Goal: Transaction & Acquisition: Download file/media

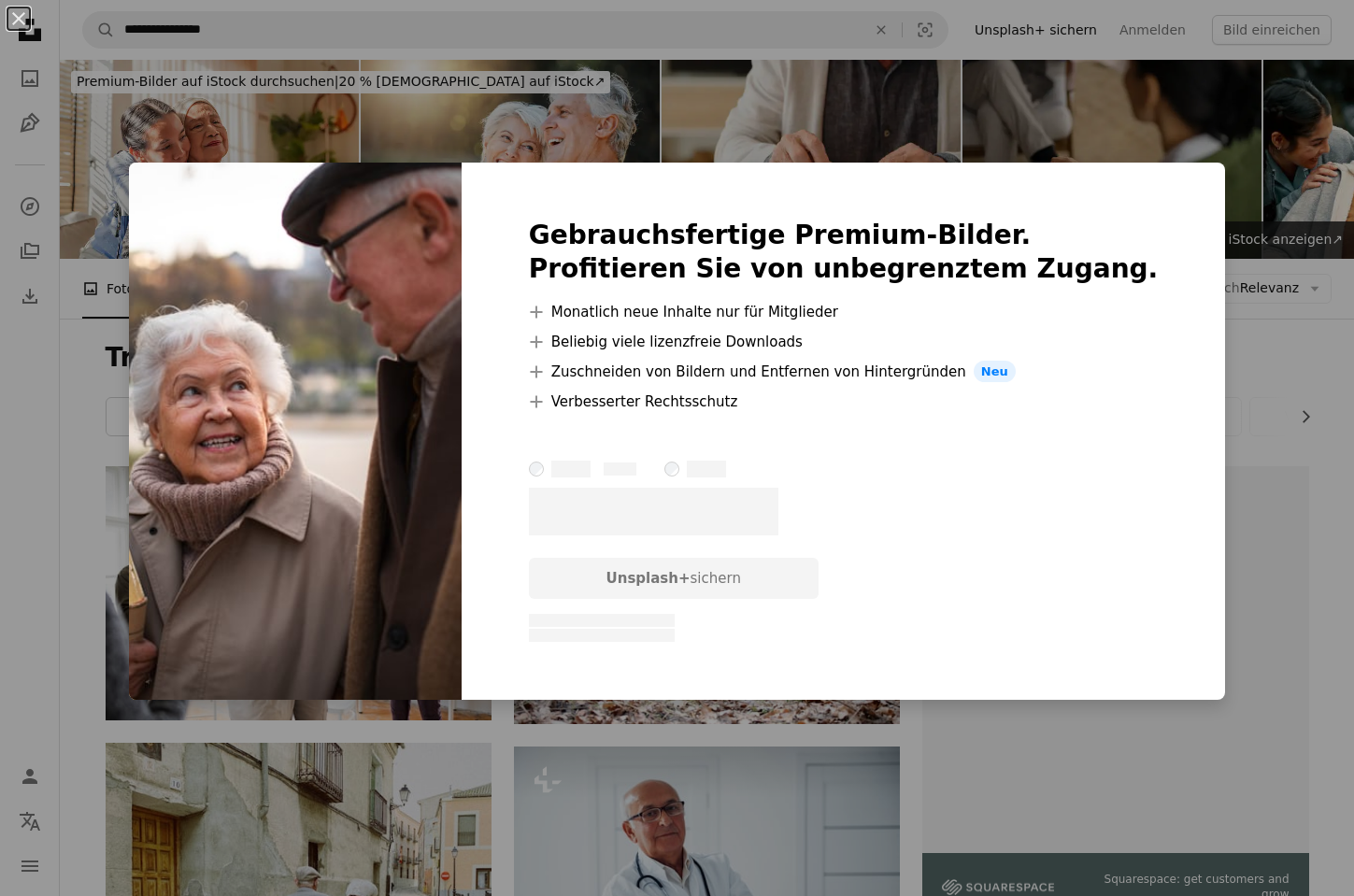
scroll to position [24060, 0]
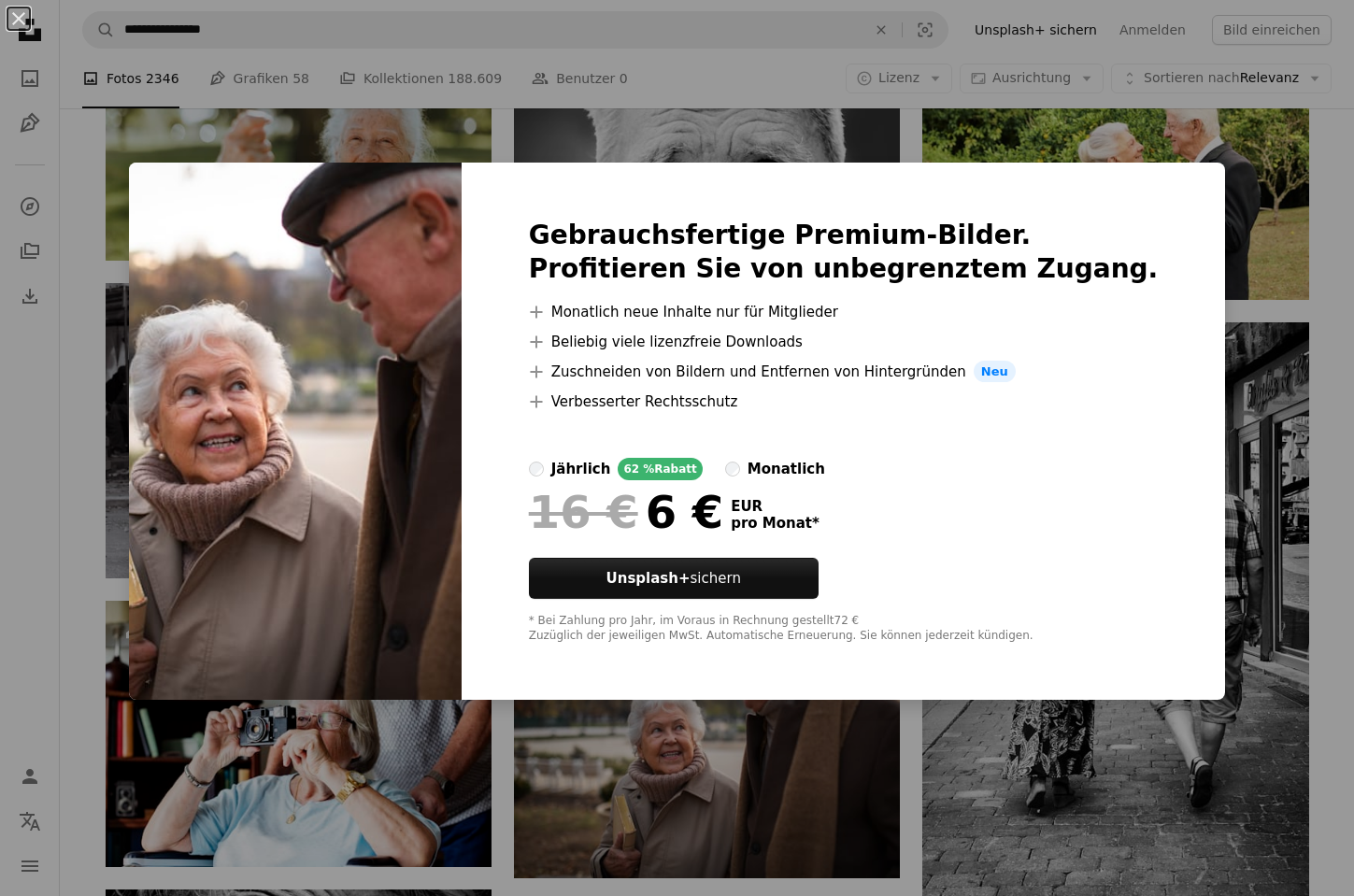
click at [1195, 224] on div "An X shape Gebrauchsfertige Premium-Bilder. Profitieren Sie von unbegrenztem Zu…" at bounding box center [677, 448] width 1354 height 896
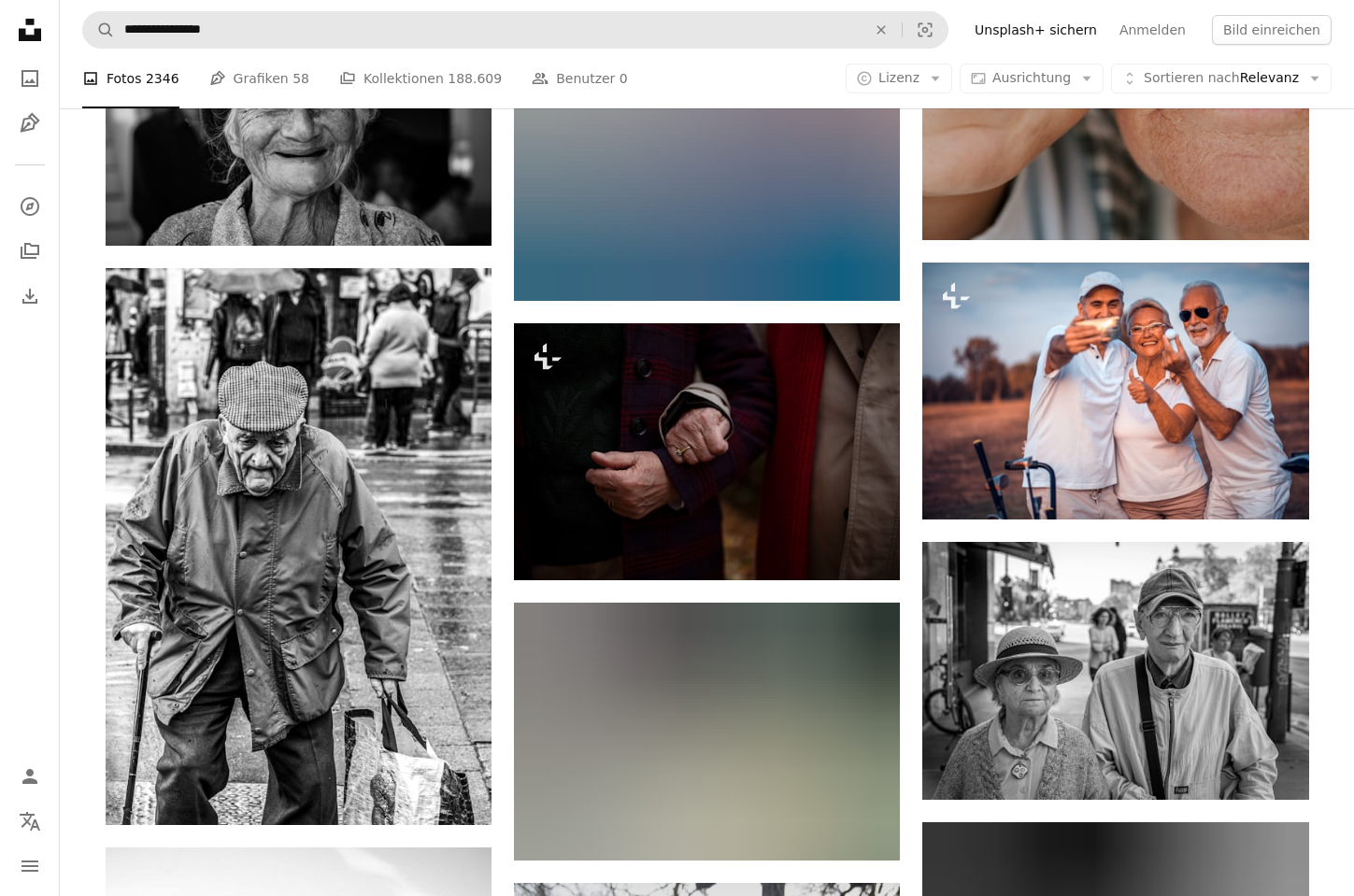
scroll to position [26428, 0]
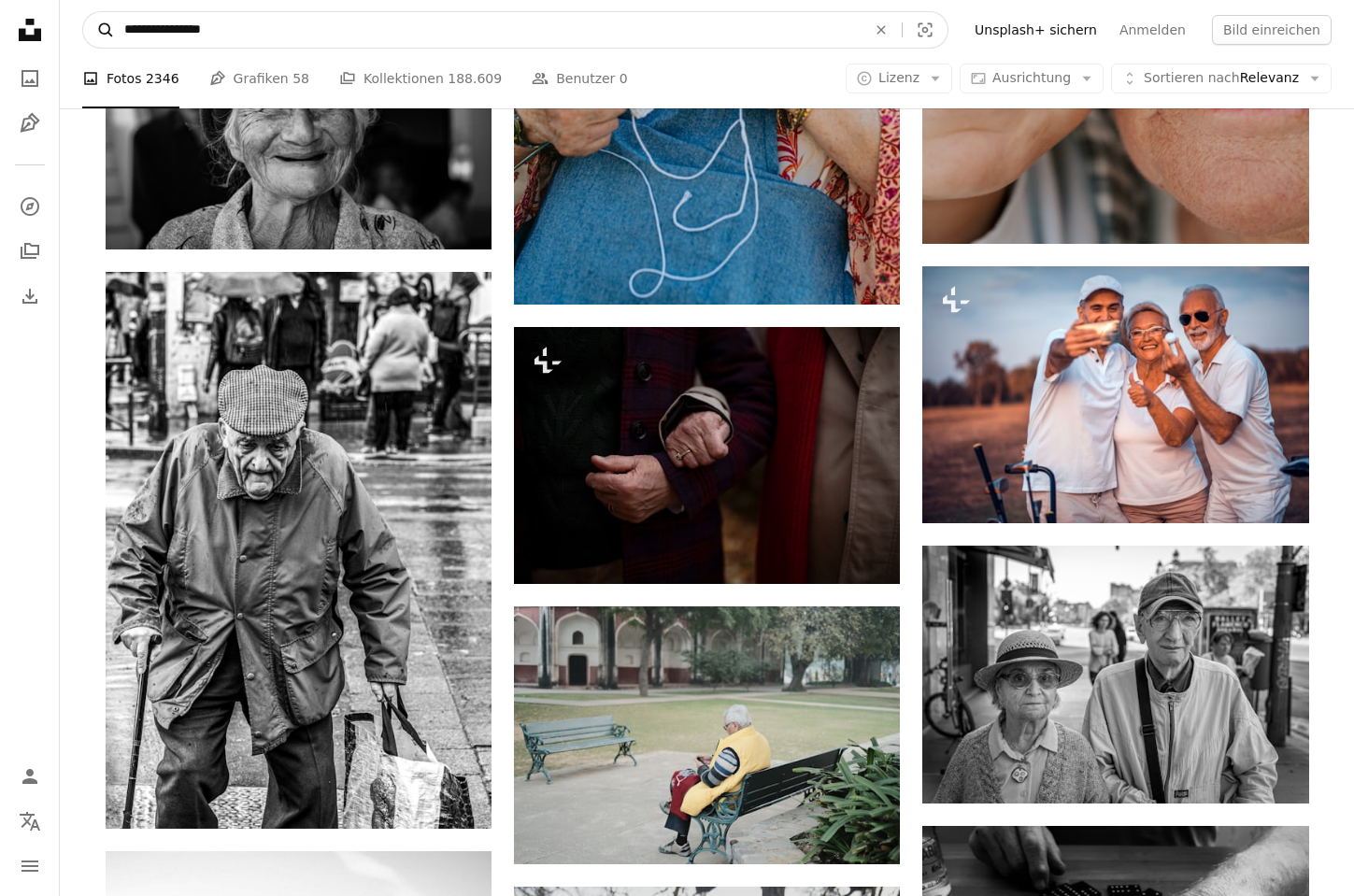
drag, startPoint x: 157, startPoint y: 32, endPoint x: 103, endPoint y: 31, distance: 54.0
click at [103, 31] on form "**********" at bounding box center [515, 30] width 867 height 38
drag, startPoint x: 236, startPoint y: 36, endPoint x: 99, endPoint y: 32, distance: 137.1
click at [99, 32] on form "**********" at bounding box center [515, 30] width 867 height 38
type input "**********"
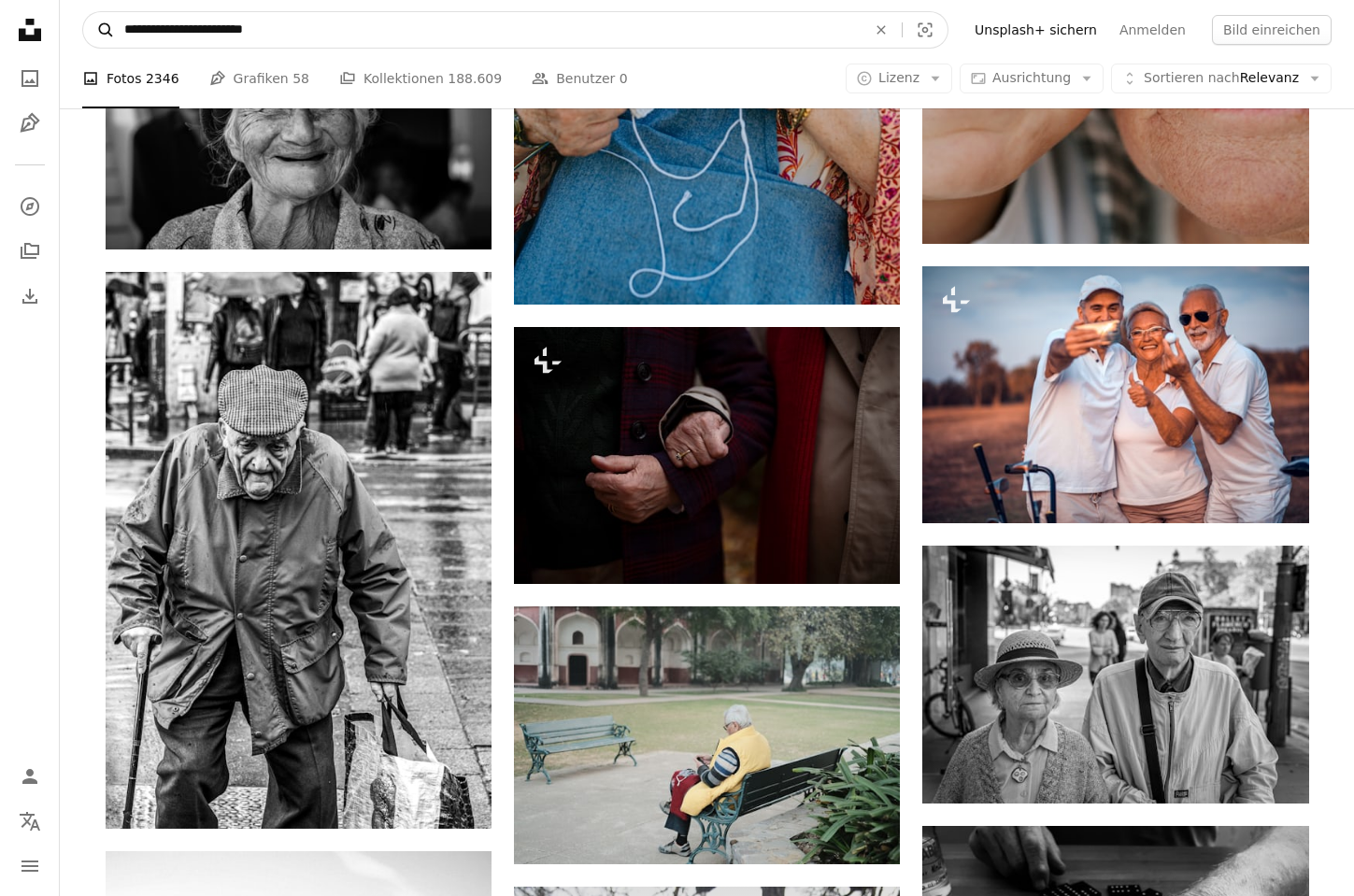
click button "A magnifying glass" at bounding box center [99, 30] width 32 height 36
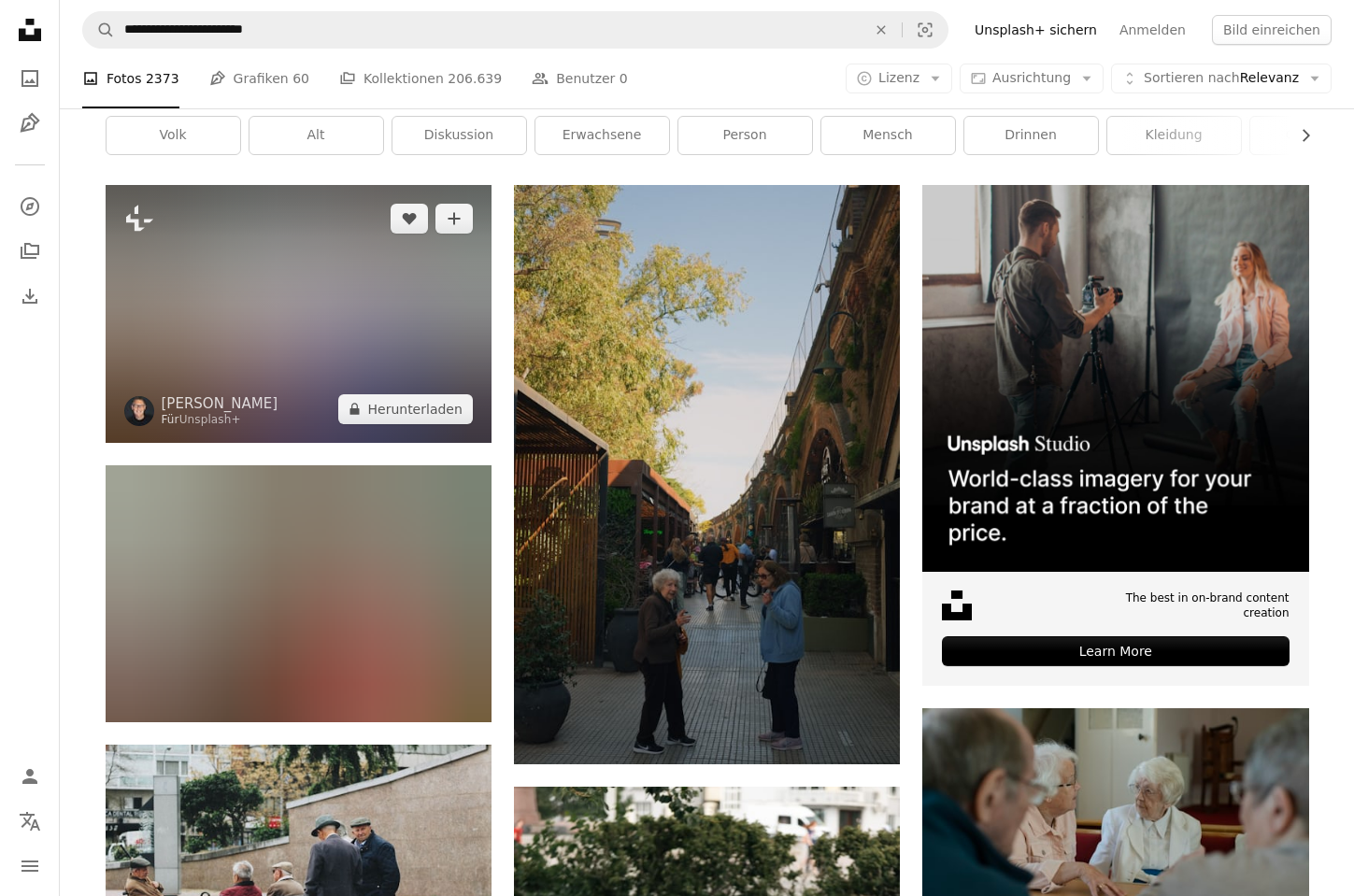
scroll to position [285, 0]
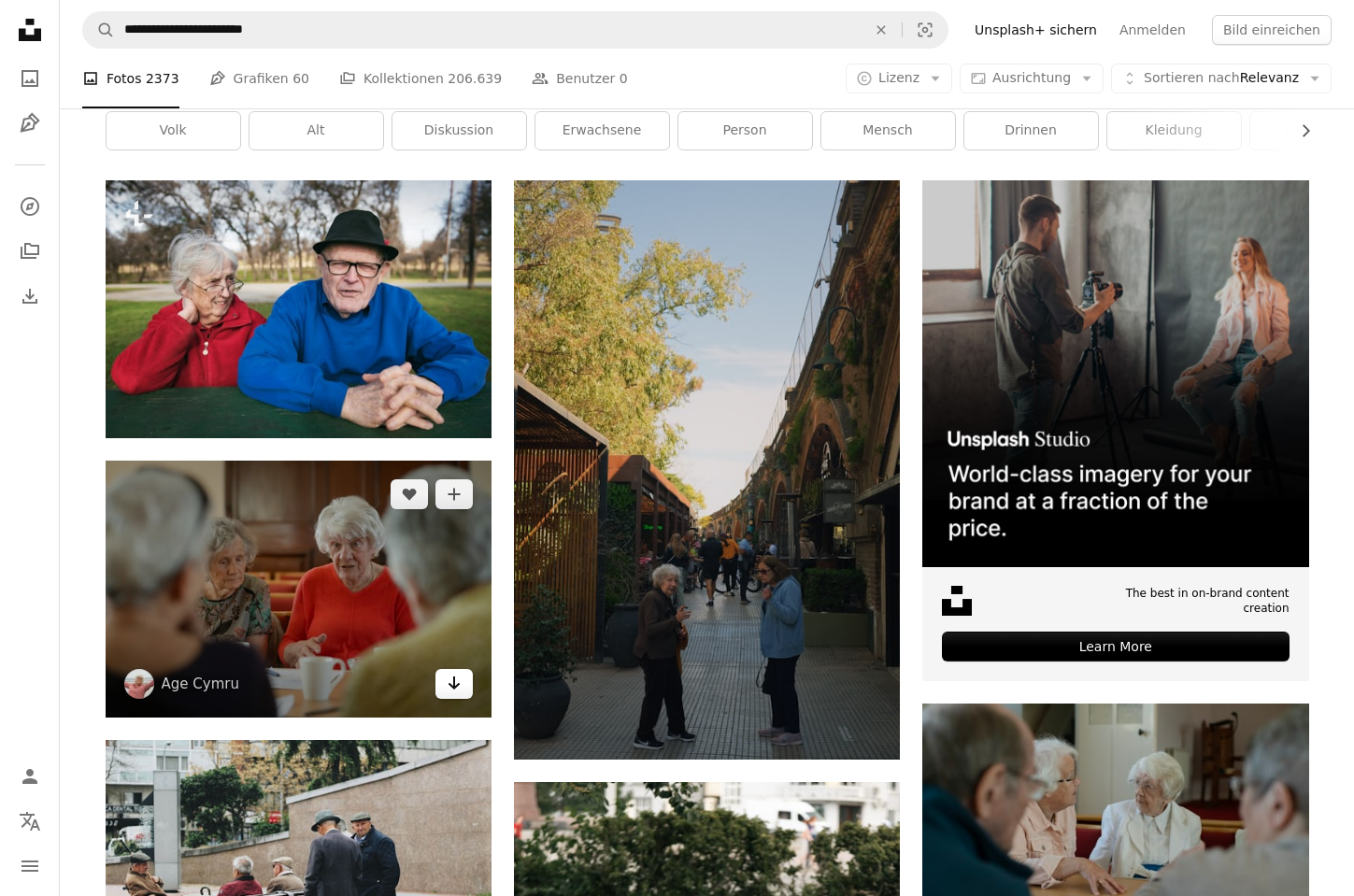
click at [453, 684] on icon "Arrow pointing down" at bounding box center [454, 682] width 15 height 23
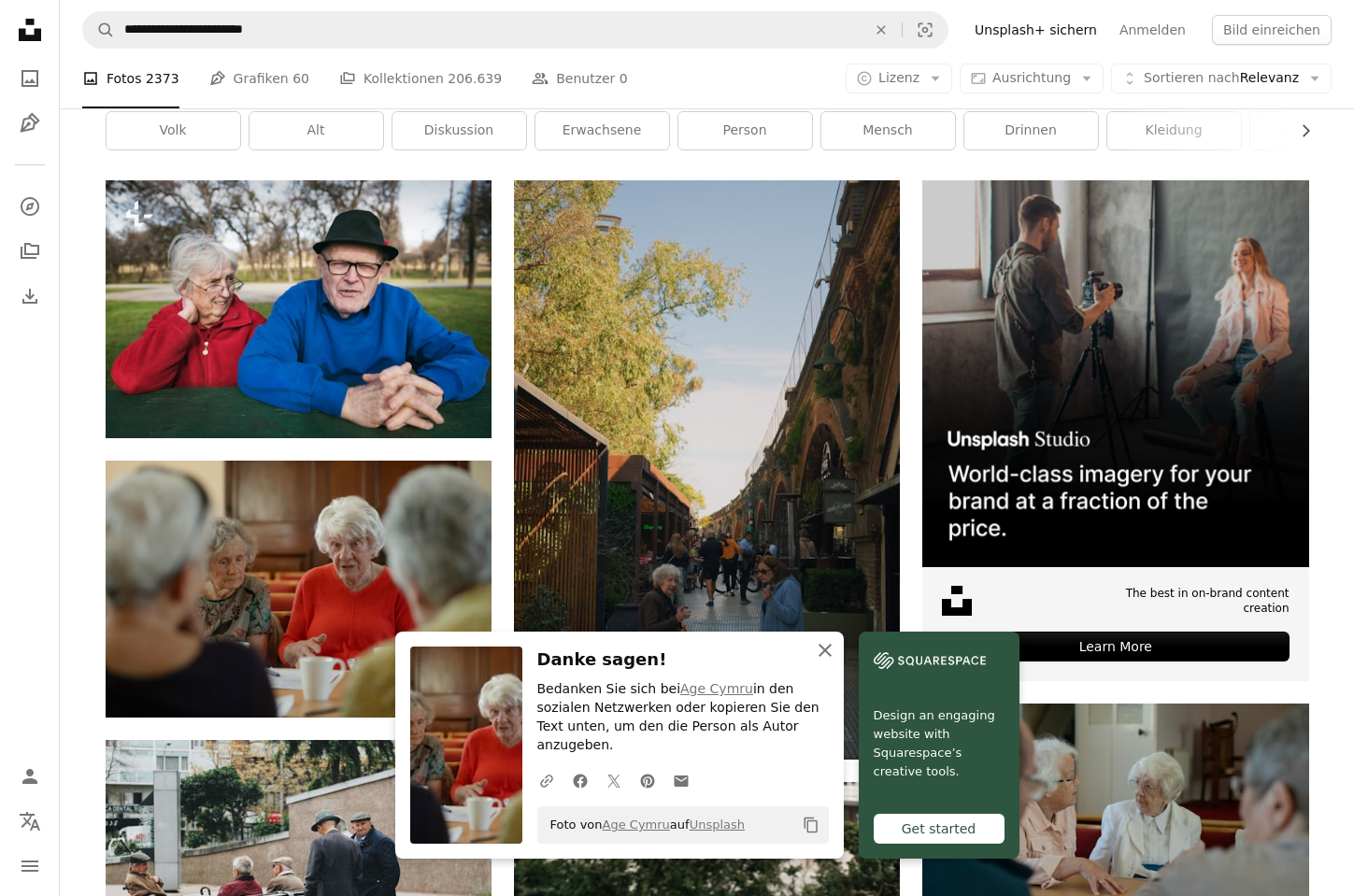
click at [823, 656] on icon "button" at bounding box center [825, 649] width 13 height 13
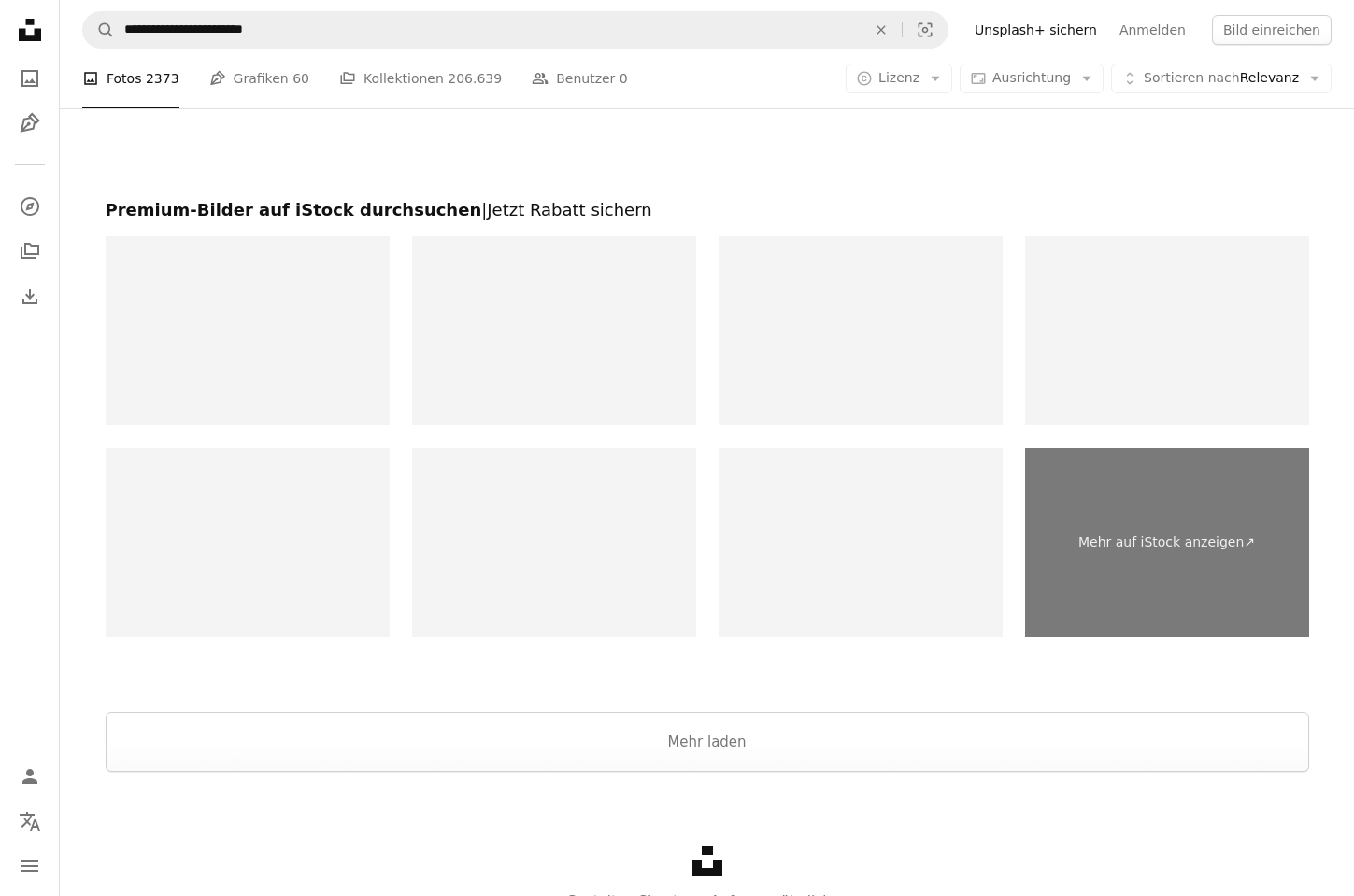
scroll to position [3600, 0]
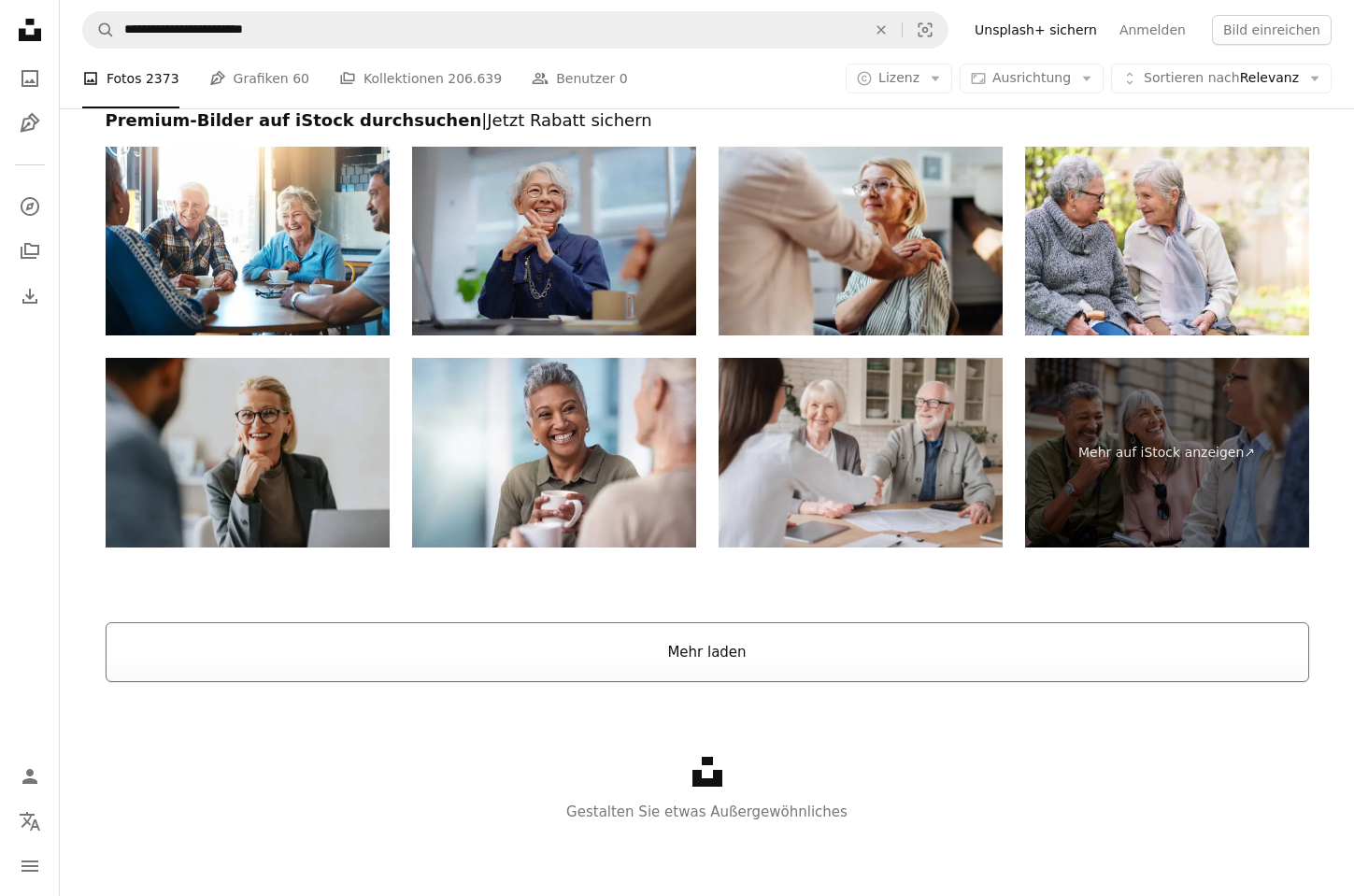
click at [698, 648] on button "Mehr laden" at bounding box center [707, 652] width 1204 height 60
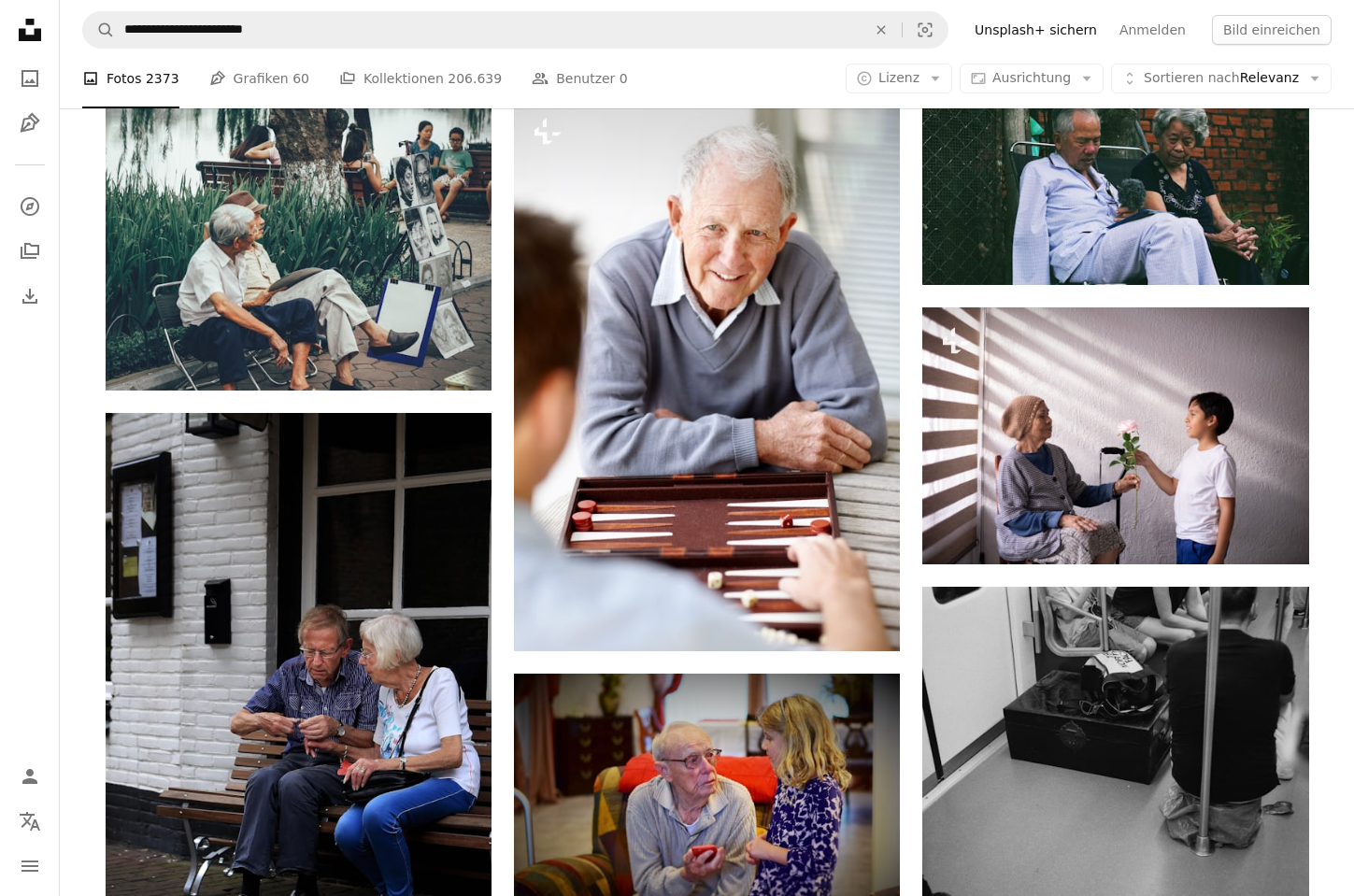
scroll to position [5237, 0]
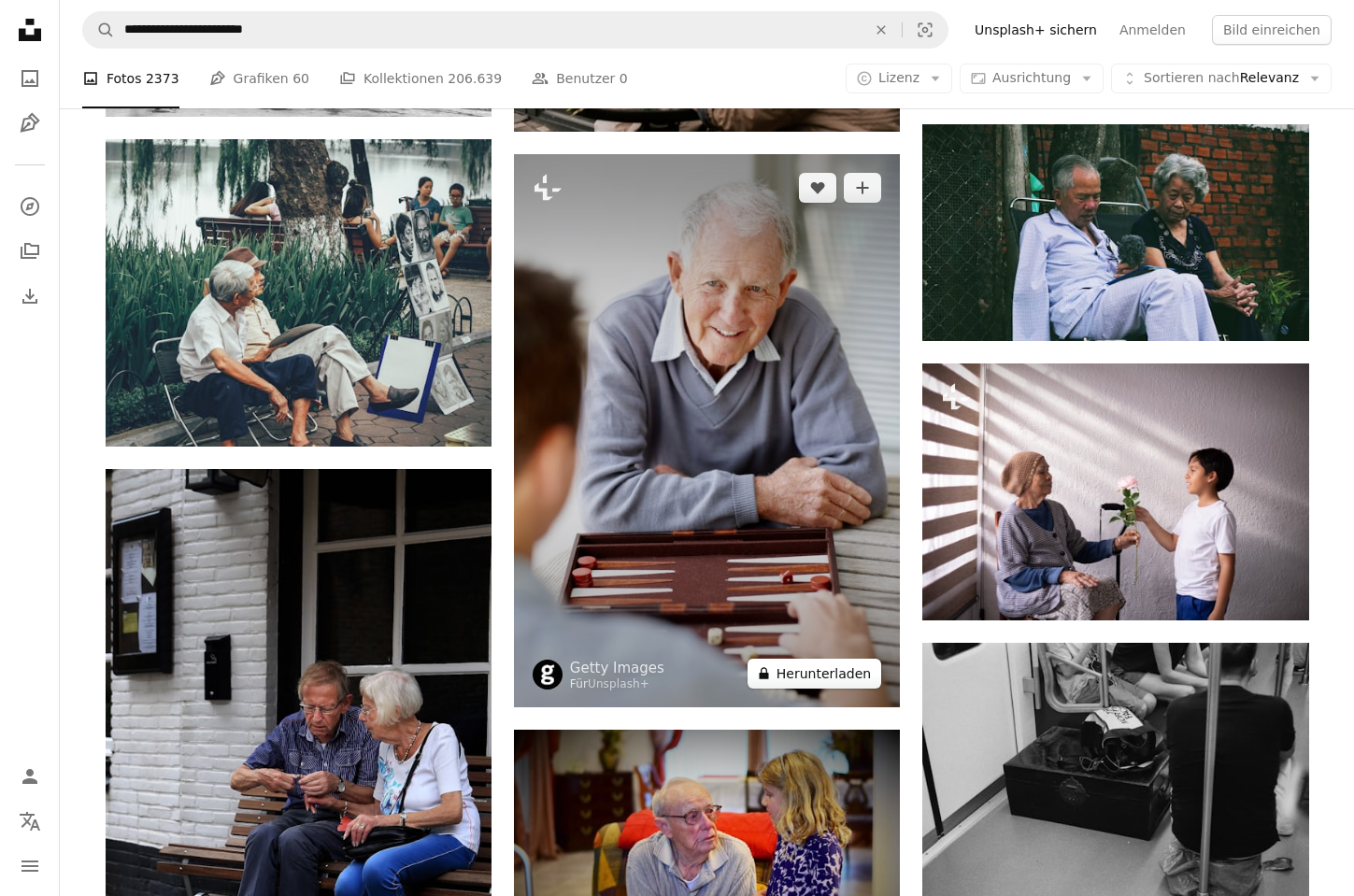
click at [844, 669] on button "A lock Herunterladen" at bounding box center [814, 673] width 133 height 30
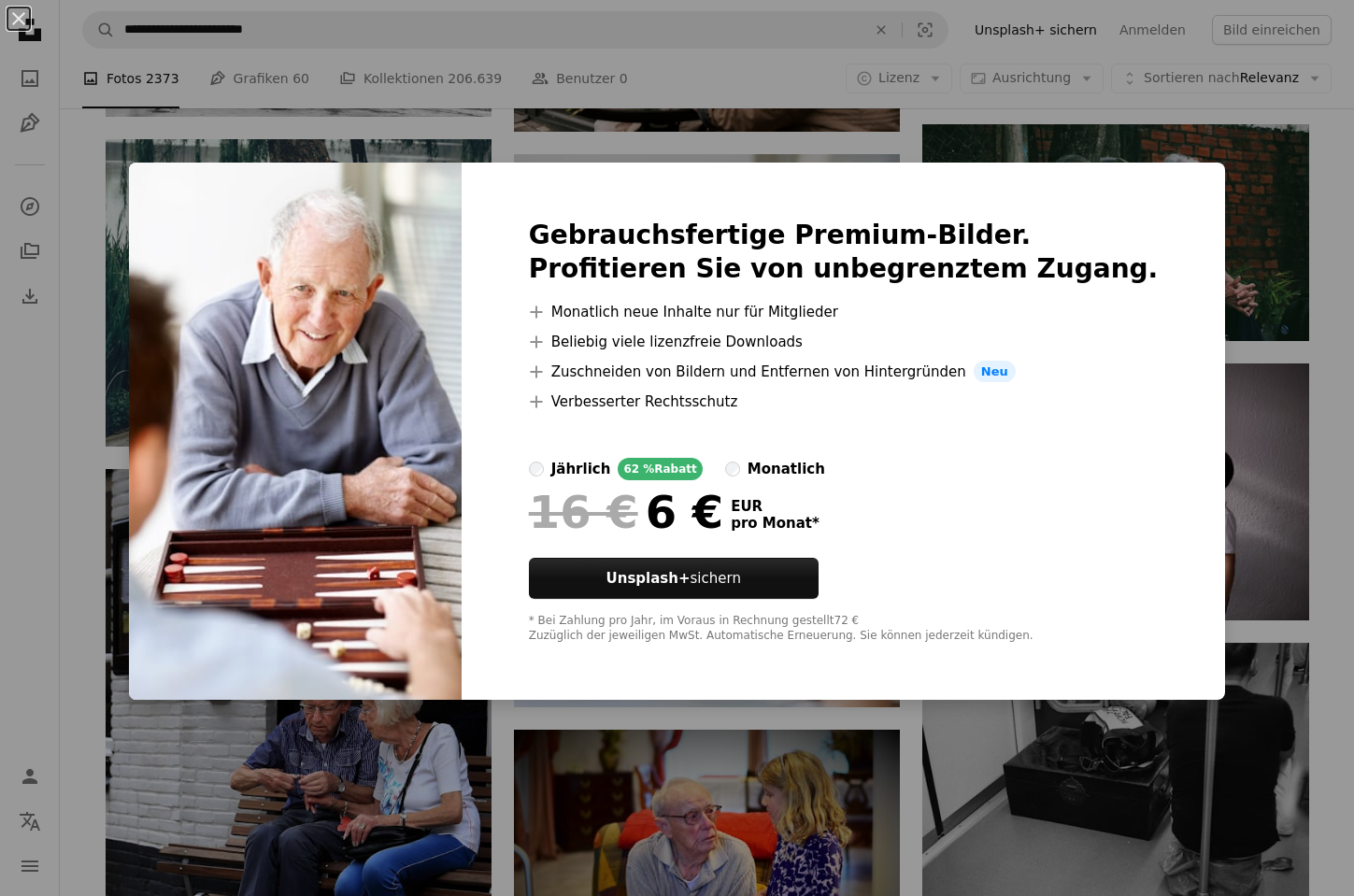
click at [1262, 228] on div "An X shape Gebrauchsfertige Premium-Bilder. Profitieren Sie von unbegrenztem Zu…" at bounding box center [677, 448] width 1354 height 896
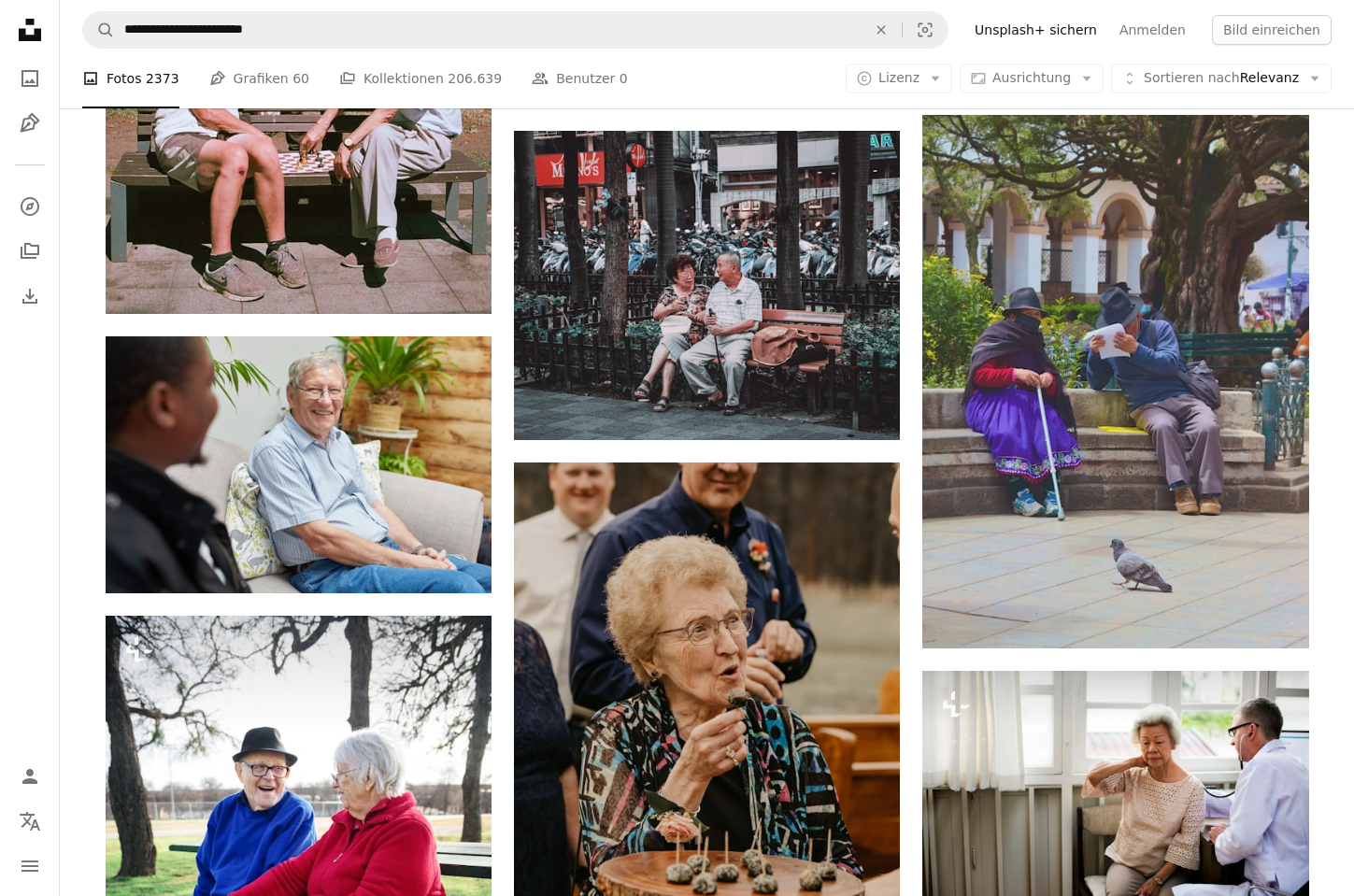
scroll to position [11220, 0]
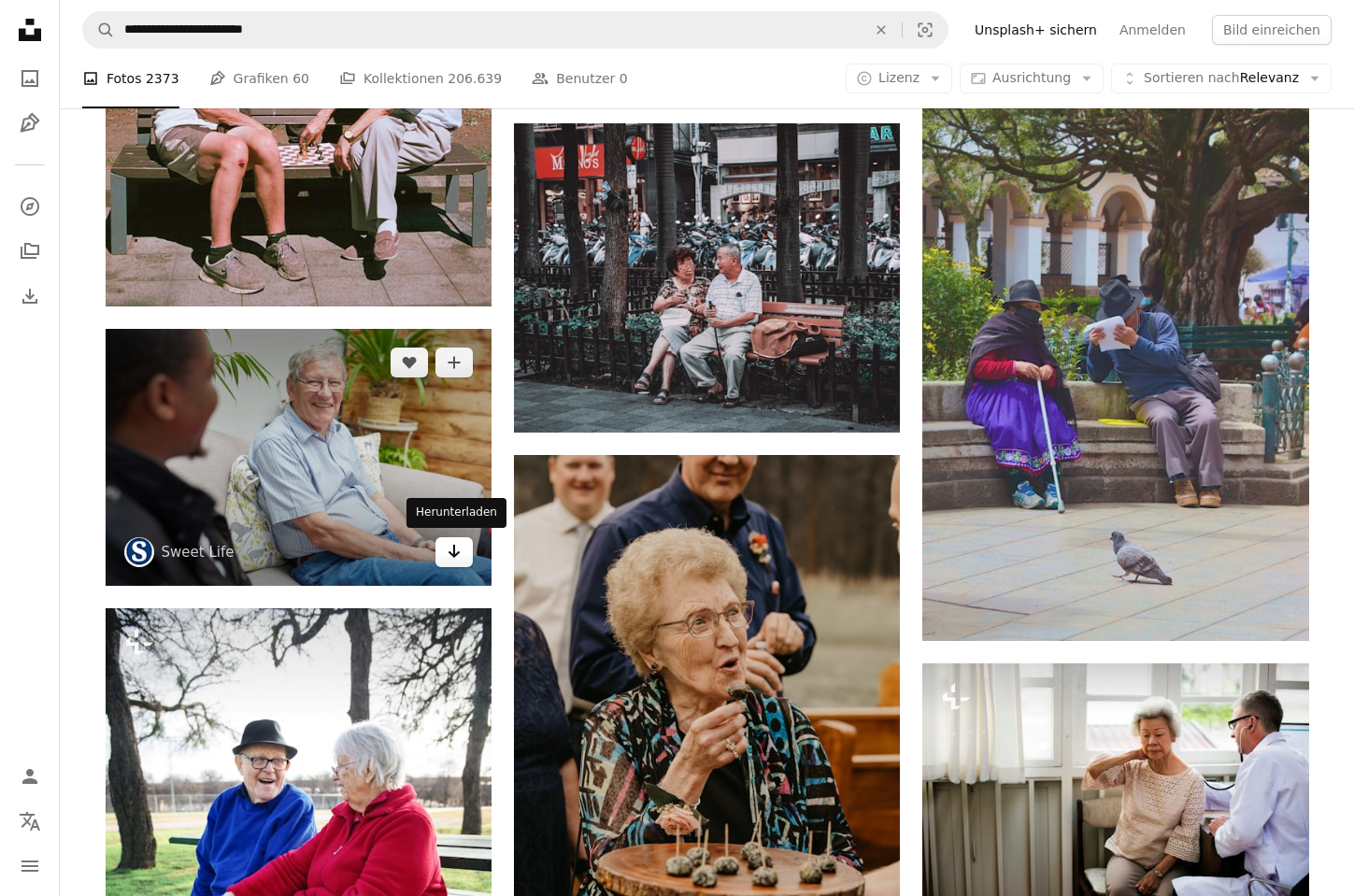
click at [455, 553] on icon "Herunterladen" at bounding box center [455, 551] width 12 height 13
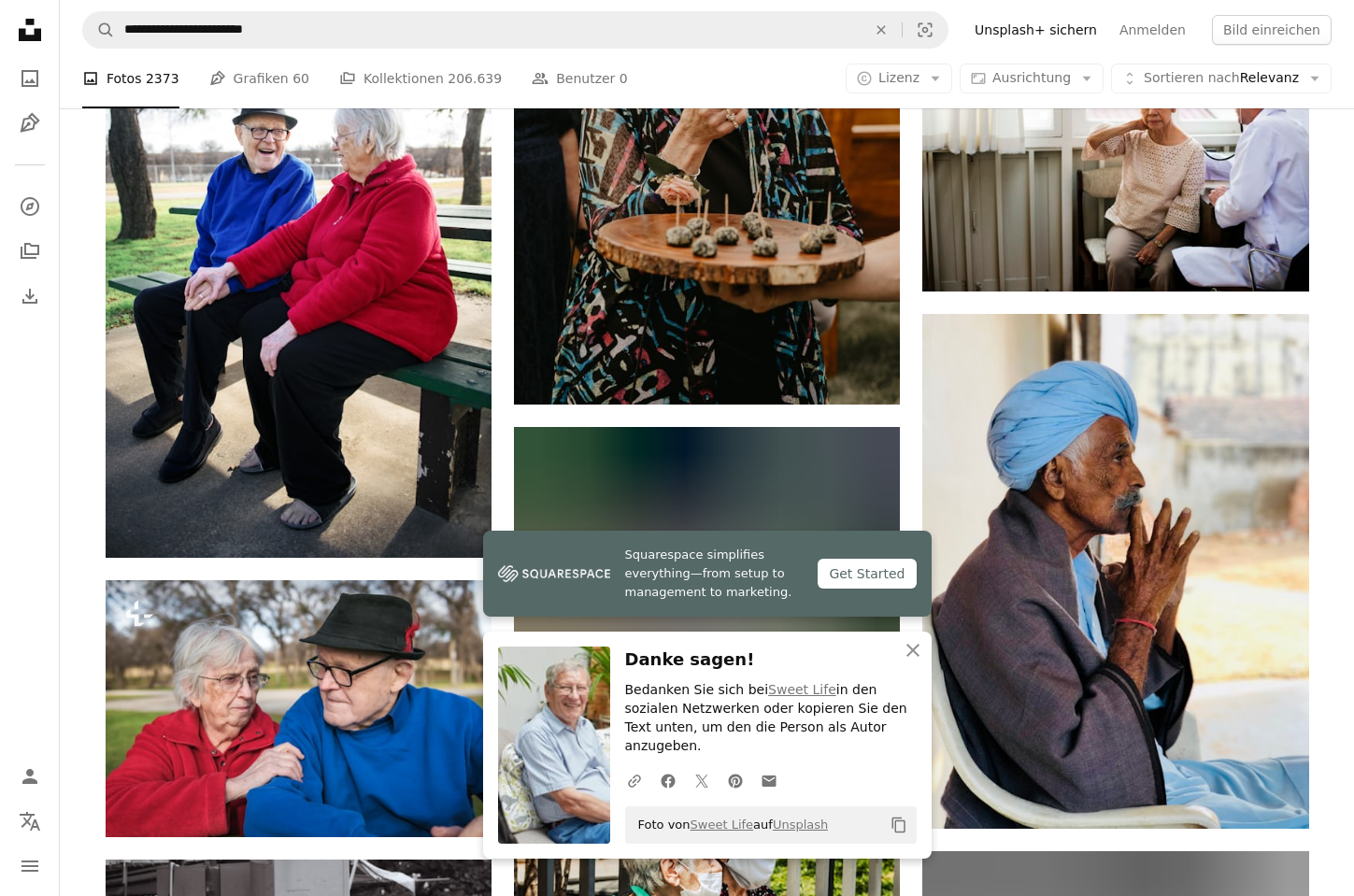
scroll to position [11863, 0]
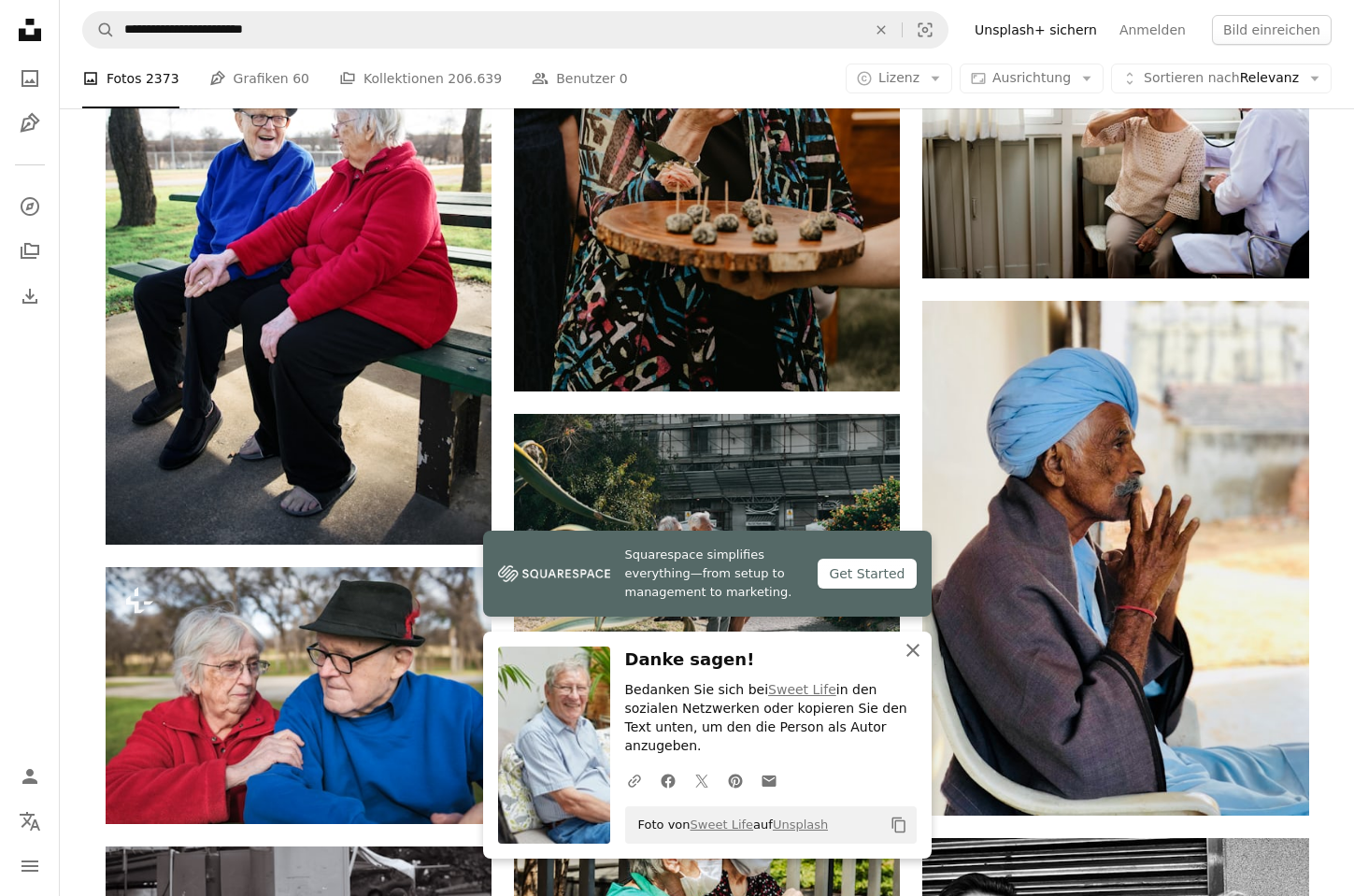
click at [917, 661] on icon "An X shape" at bounding box center [912, 650] width 23 height 23
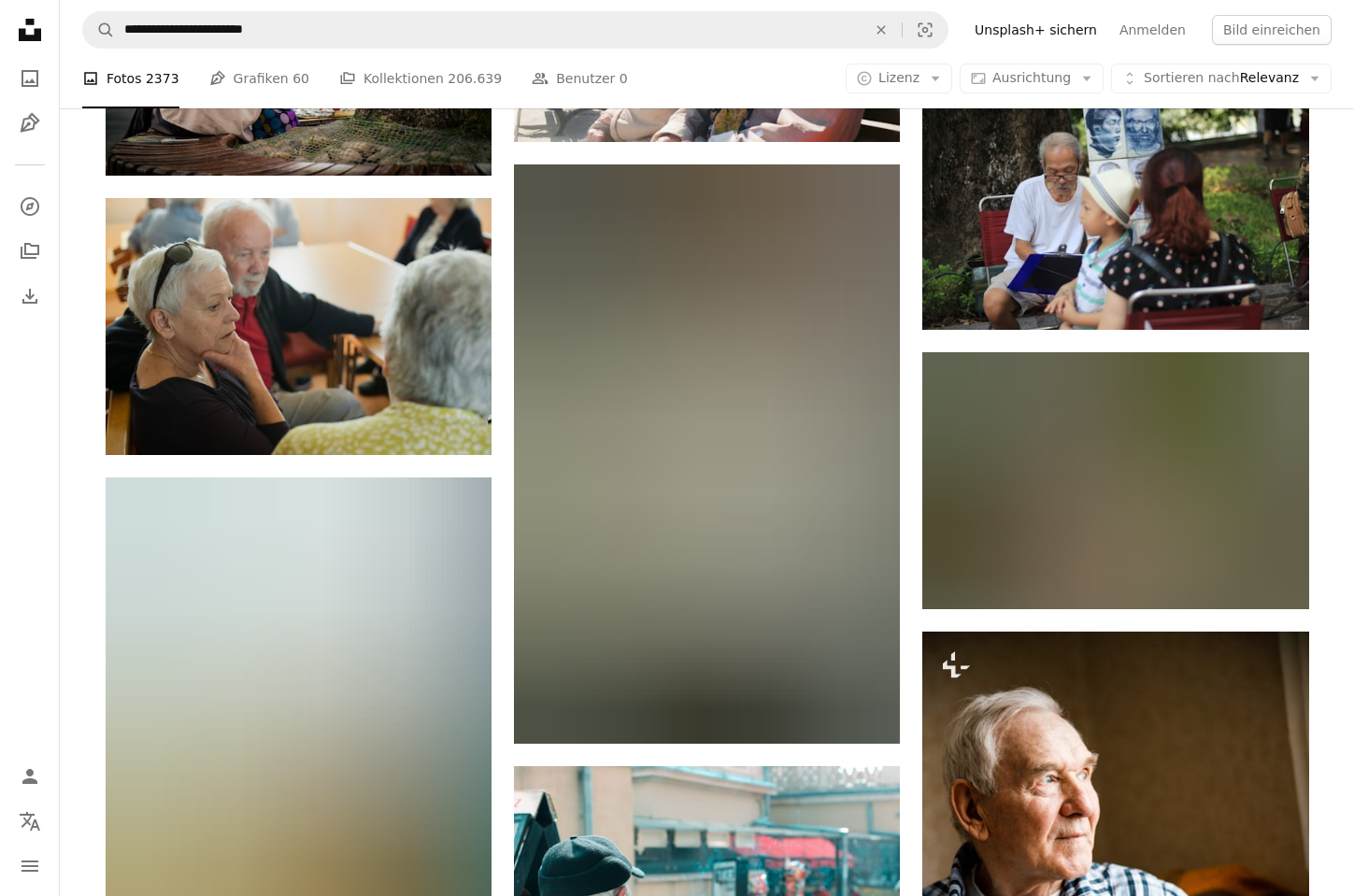
scroll to position [24672, 0]
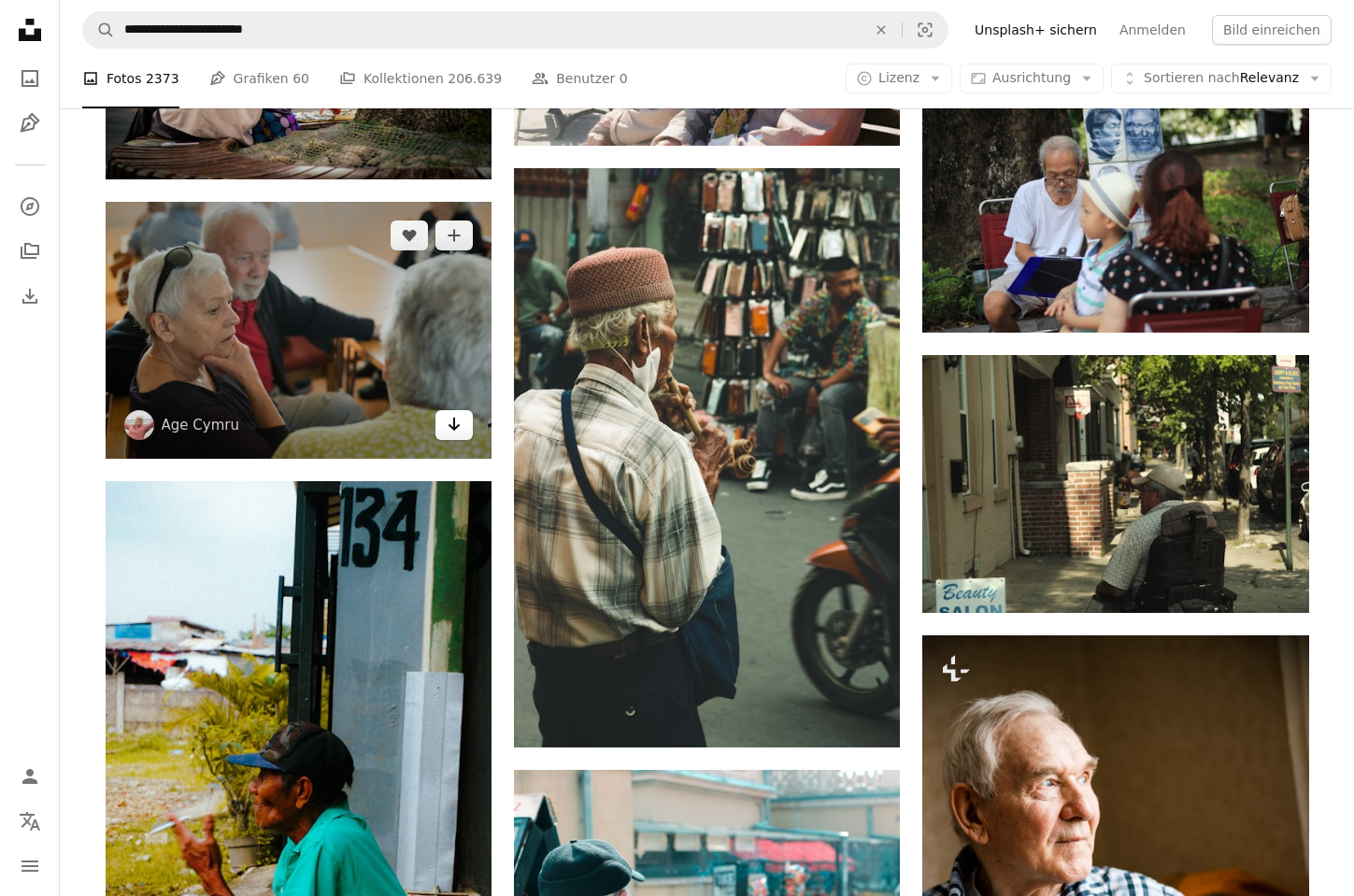
click at [455, 419] on icon "Arrow pointing down" at bounding box center [454, 424] width 15 height 23
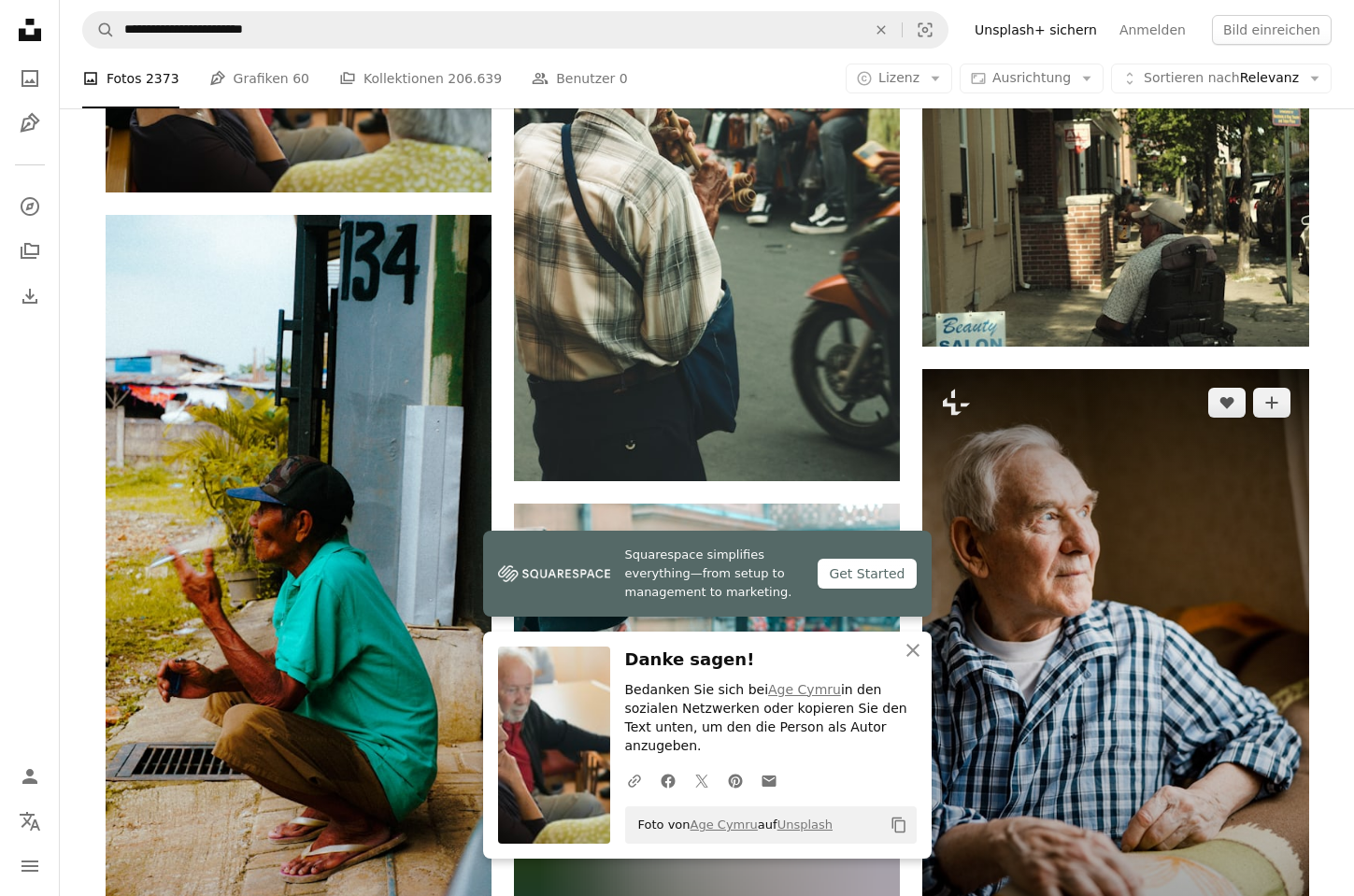
scroll to position [24943, 0]
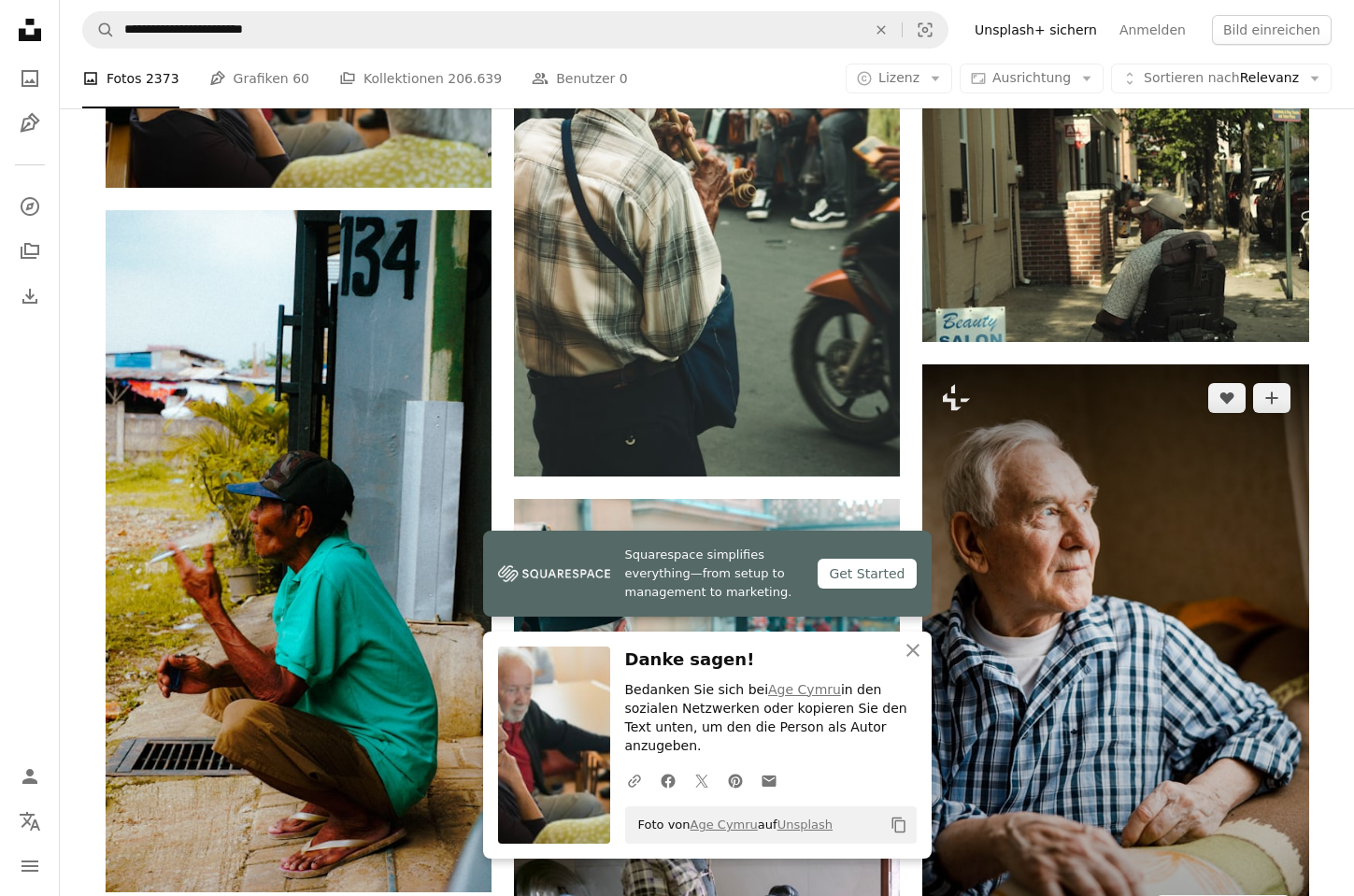
click at [985, 673] on img at bounding box center [1115, 653] width 386 height 579
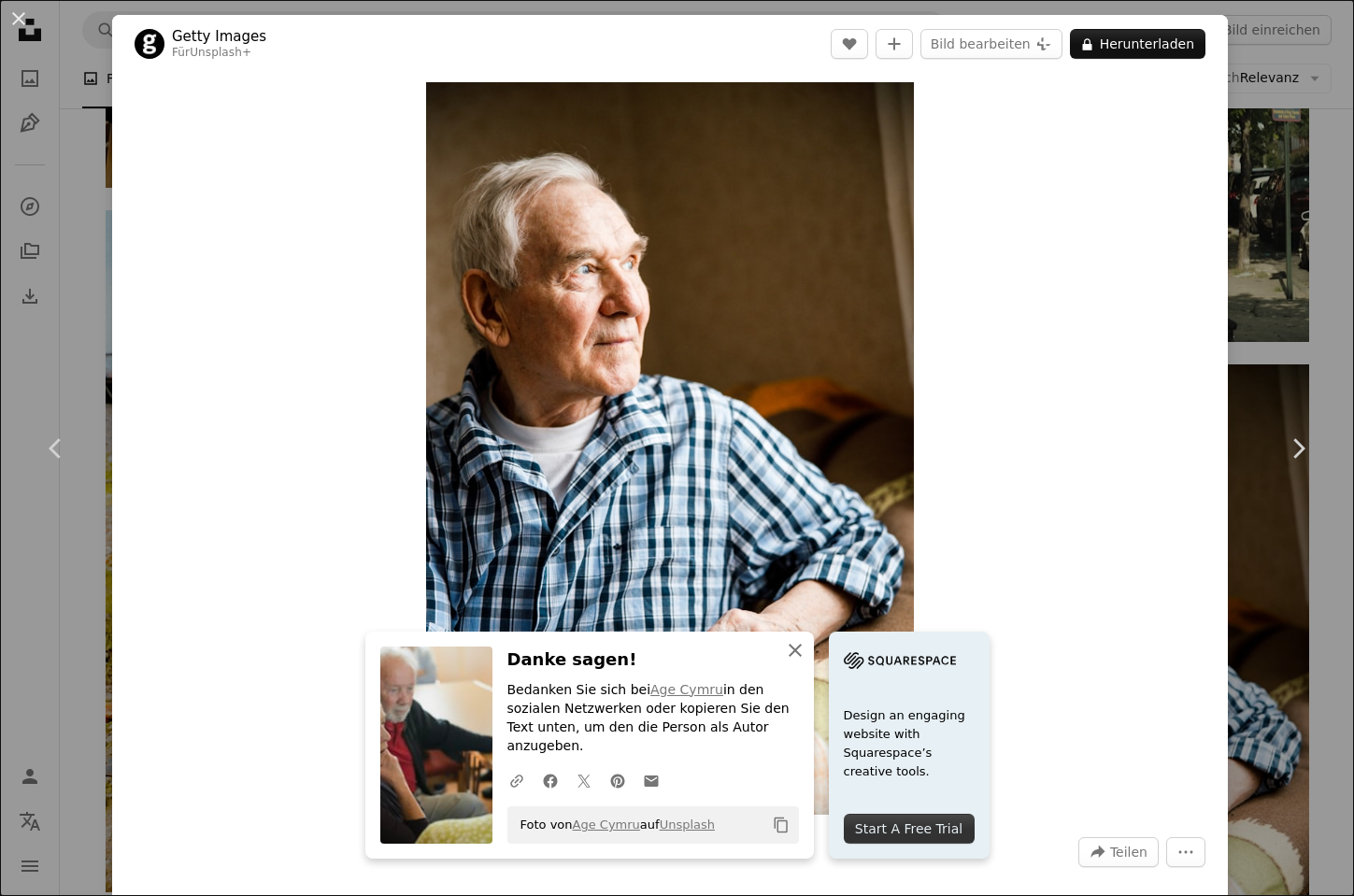
click at [794, 661] on icon "An X shape" at bounding box center [795, 650] width 23 height 23
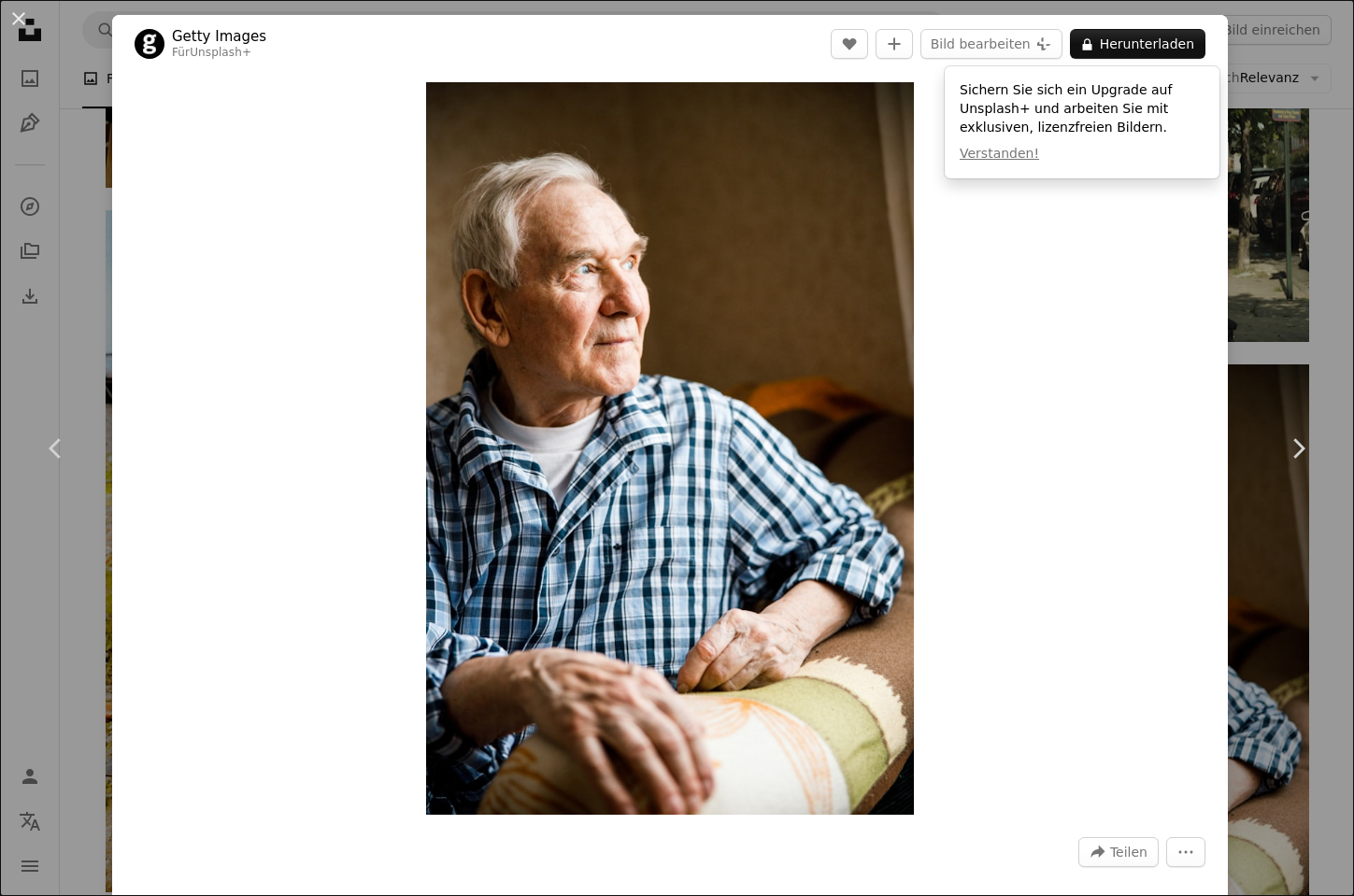
click at [1281, 269] on div "An X shape Chevron left Chevron right Getty Images Für Unsplash+ A heart A plus…" at bounding box center [677, 448] width 1354 height 896
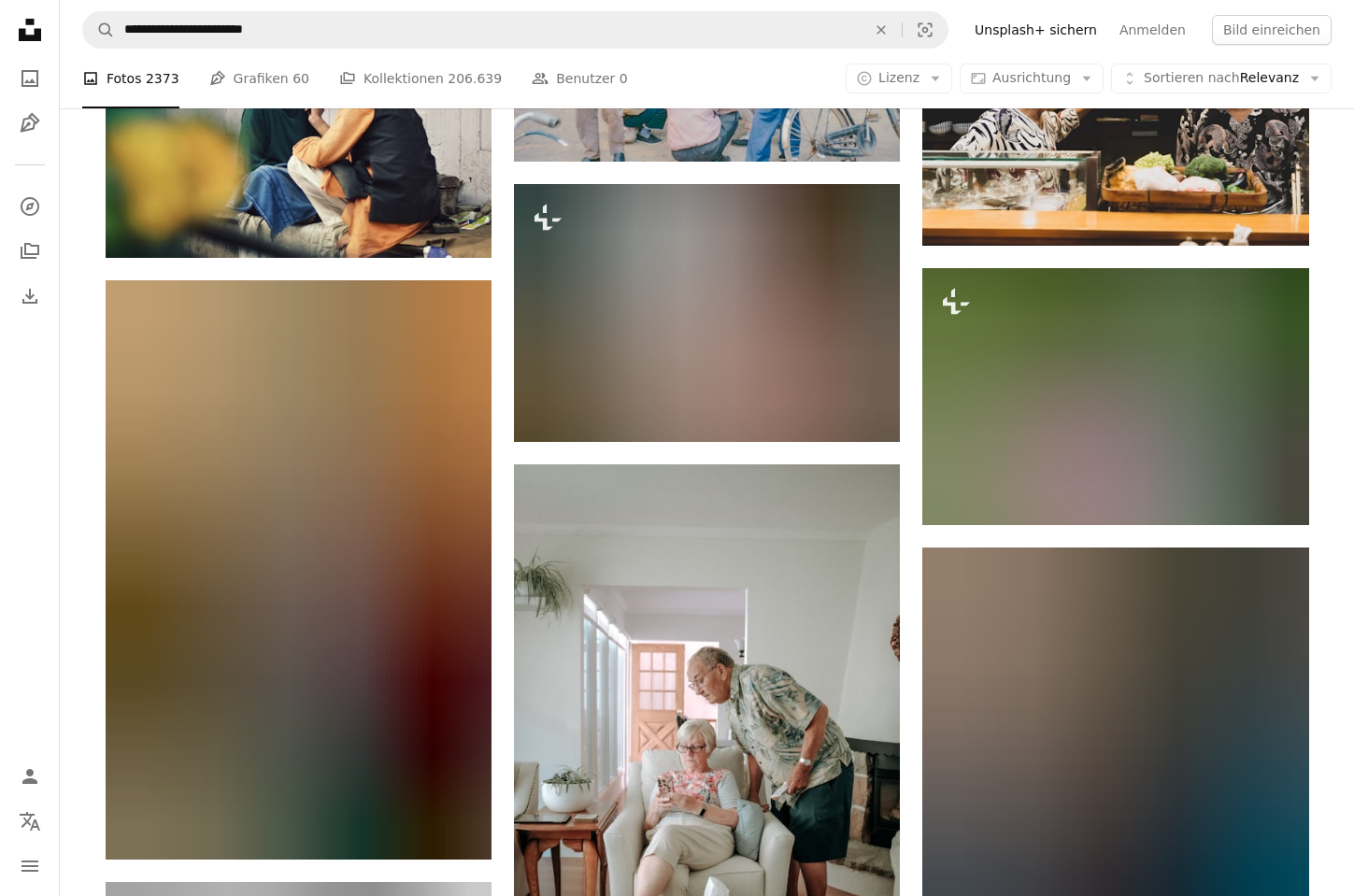
scroll to position [32614, 0]
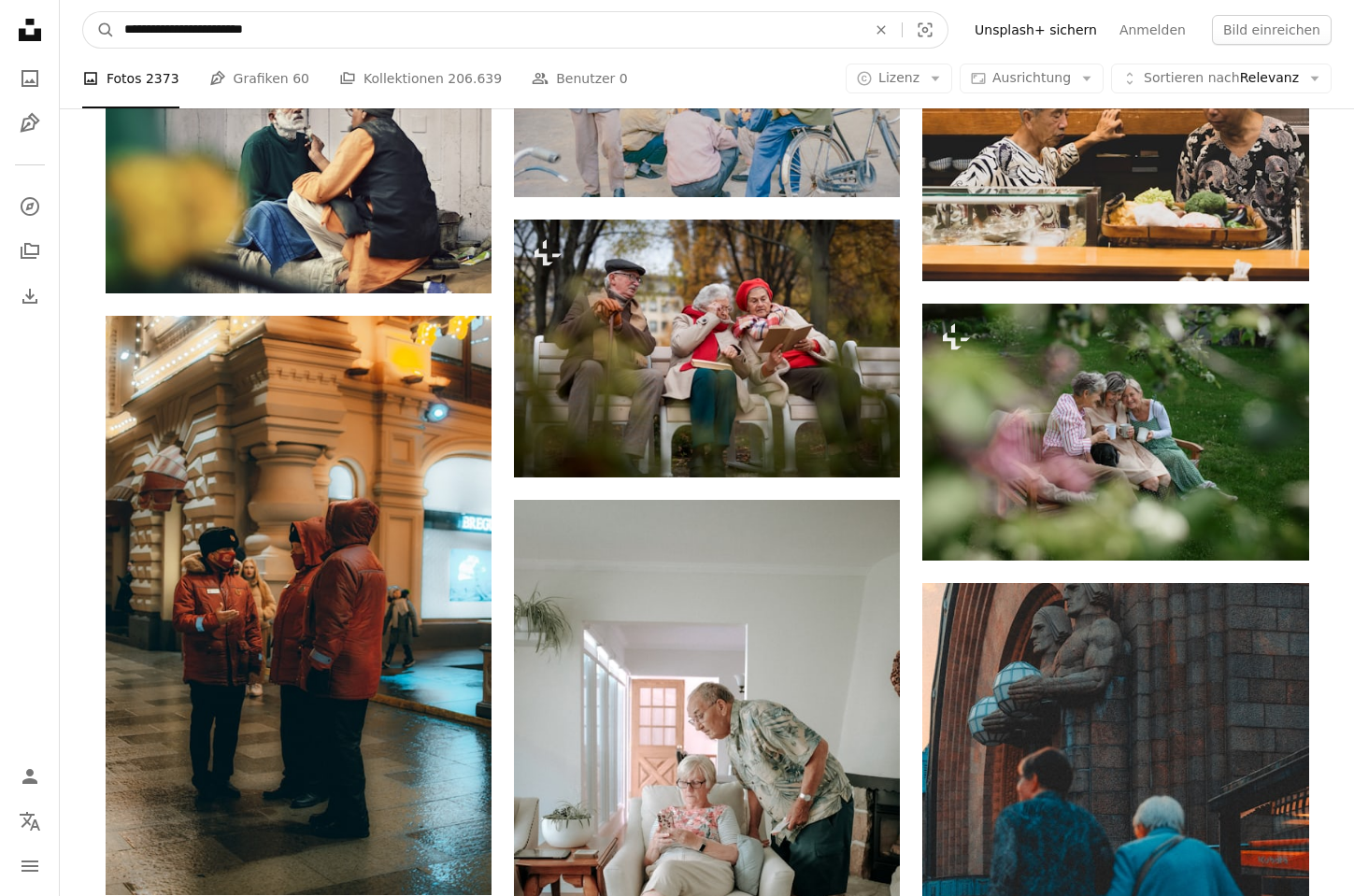
drag, startPoint x: 322, startPoint y: 35, endPoint x: 23, endPoint y: 17, distance: 299.5
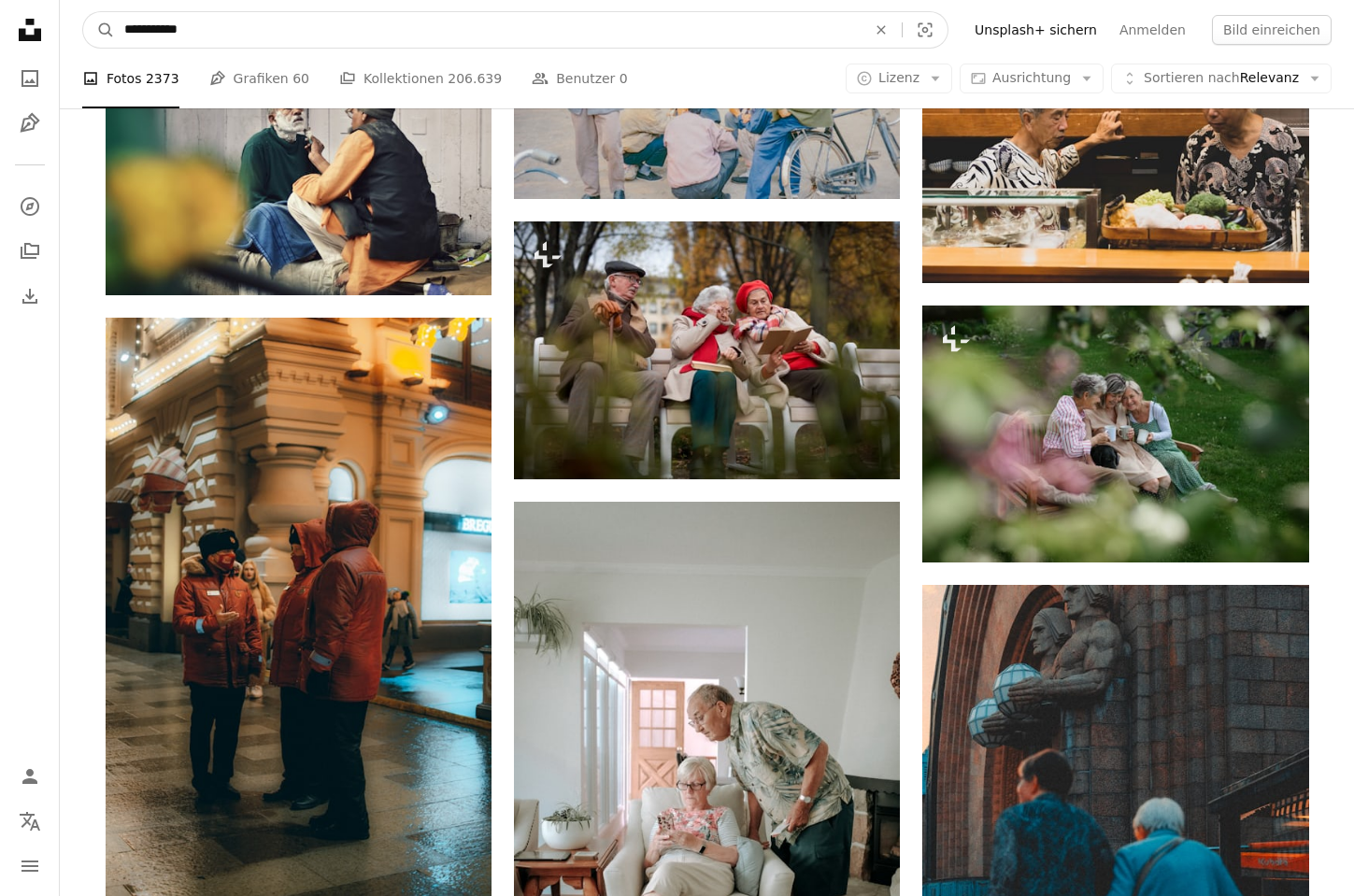
type input "**********"
click button "A magnifying glass" at bounding box center [99, 30] width 32 height 36
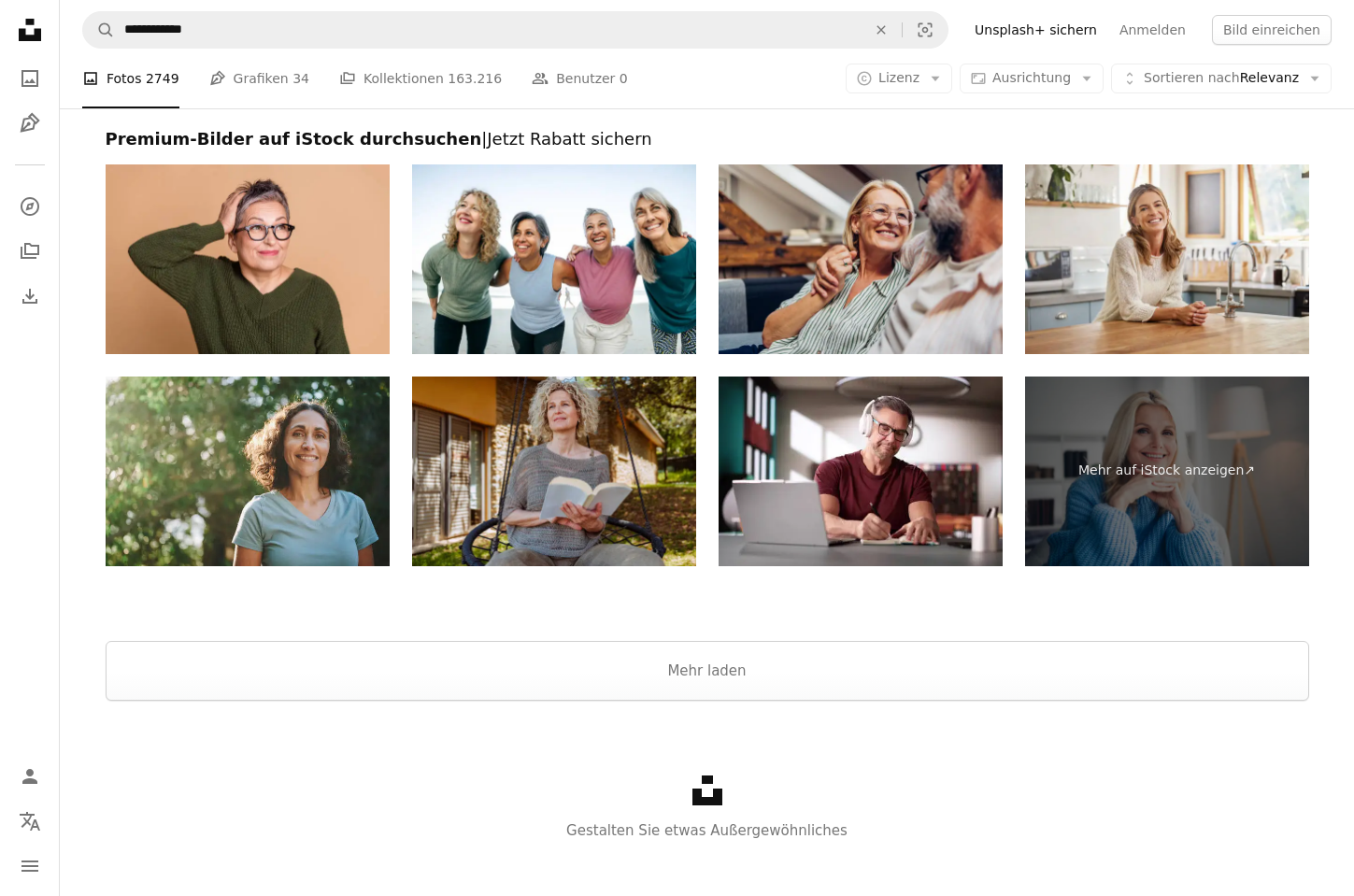
scroll to position [3632, 0]
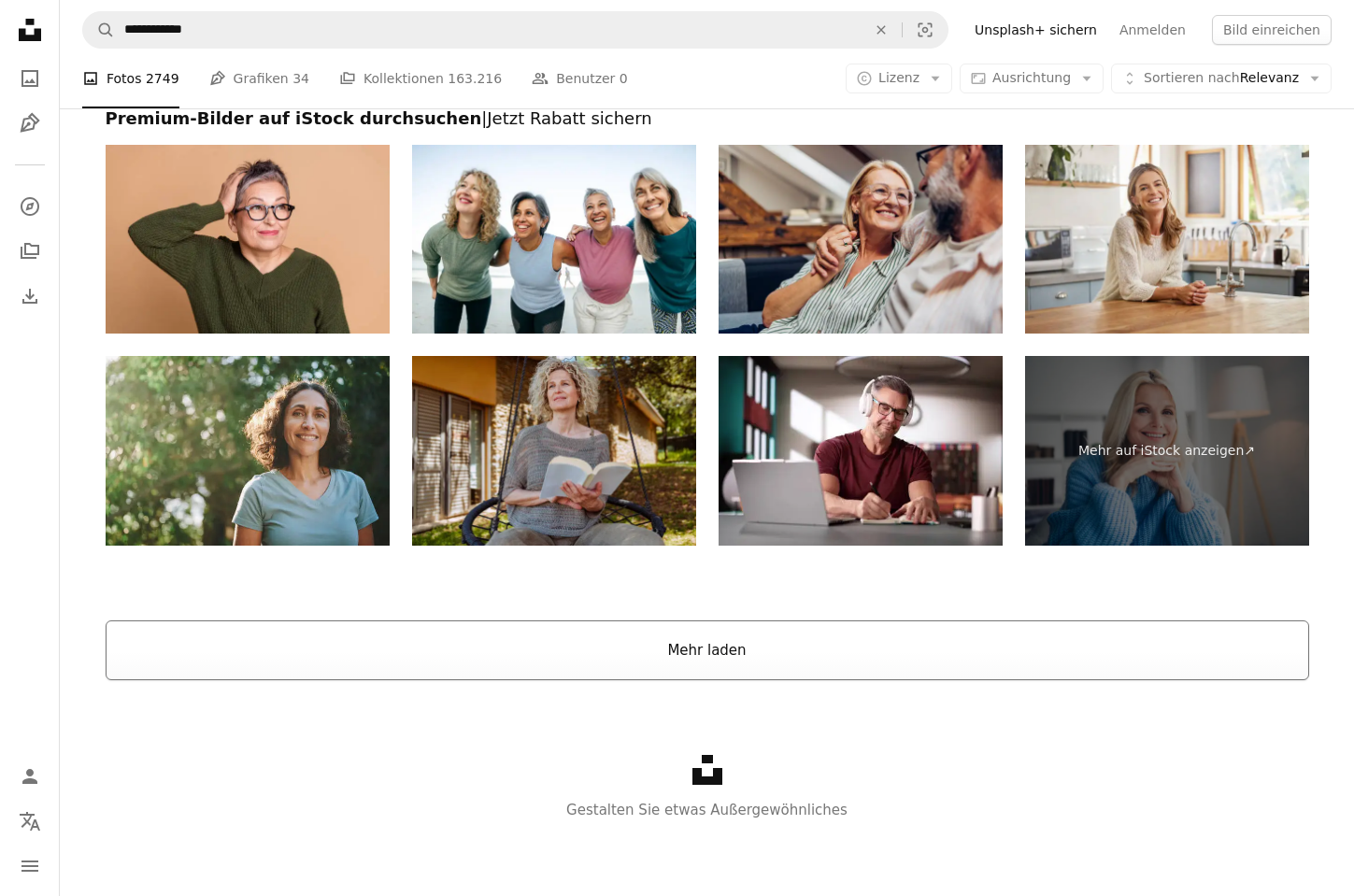
click at [718, 655] on button "Mehr laden" at bounding box center [707, 650] width 1204 height 60
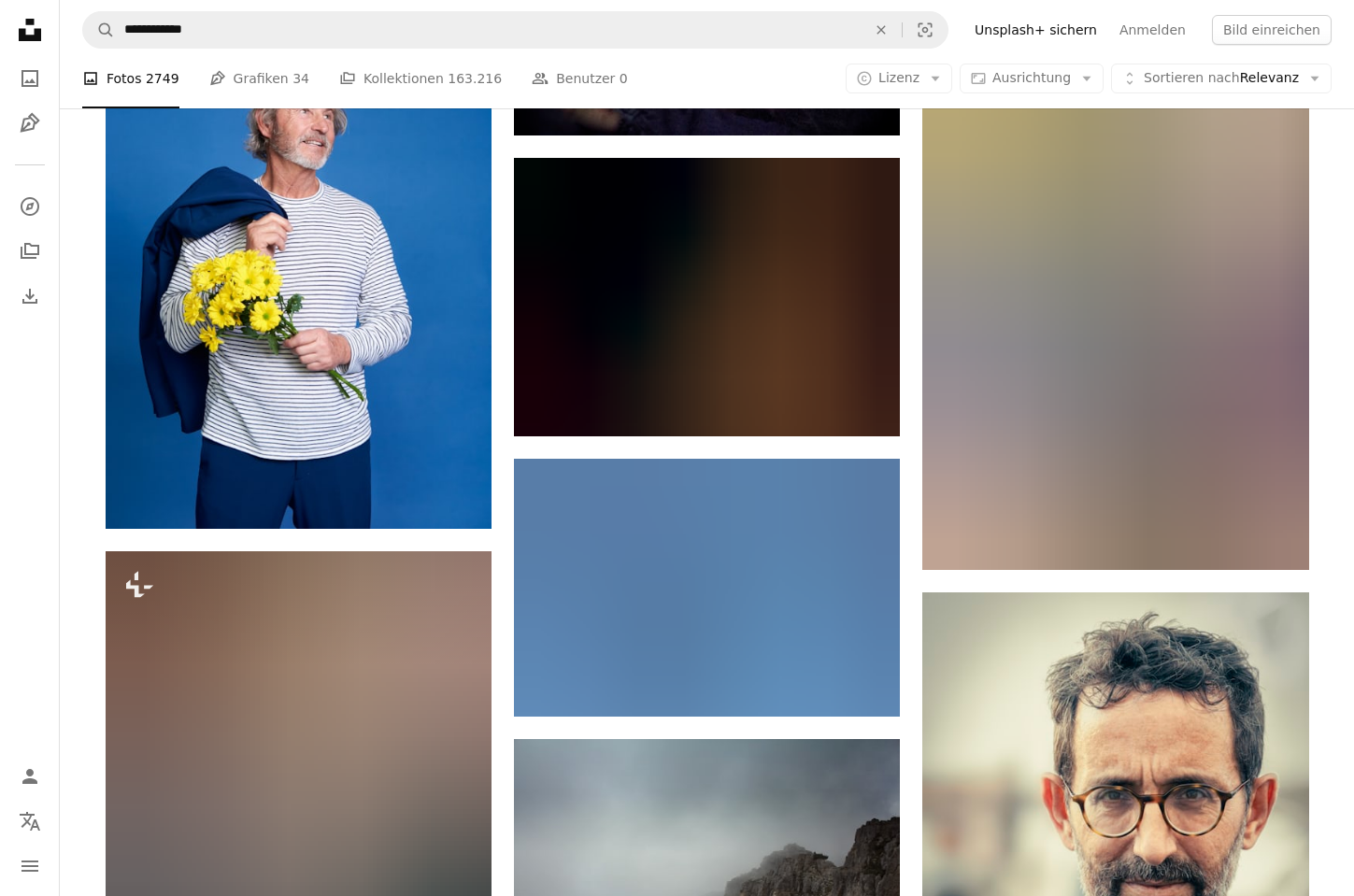
scroll to position [6413, 0]
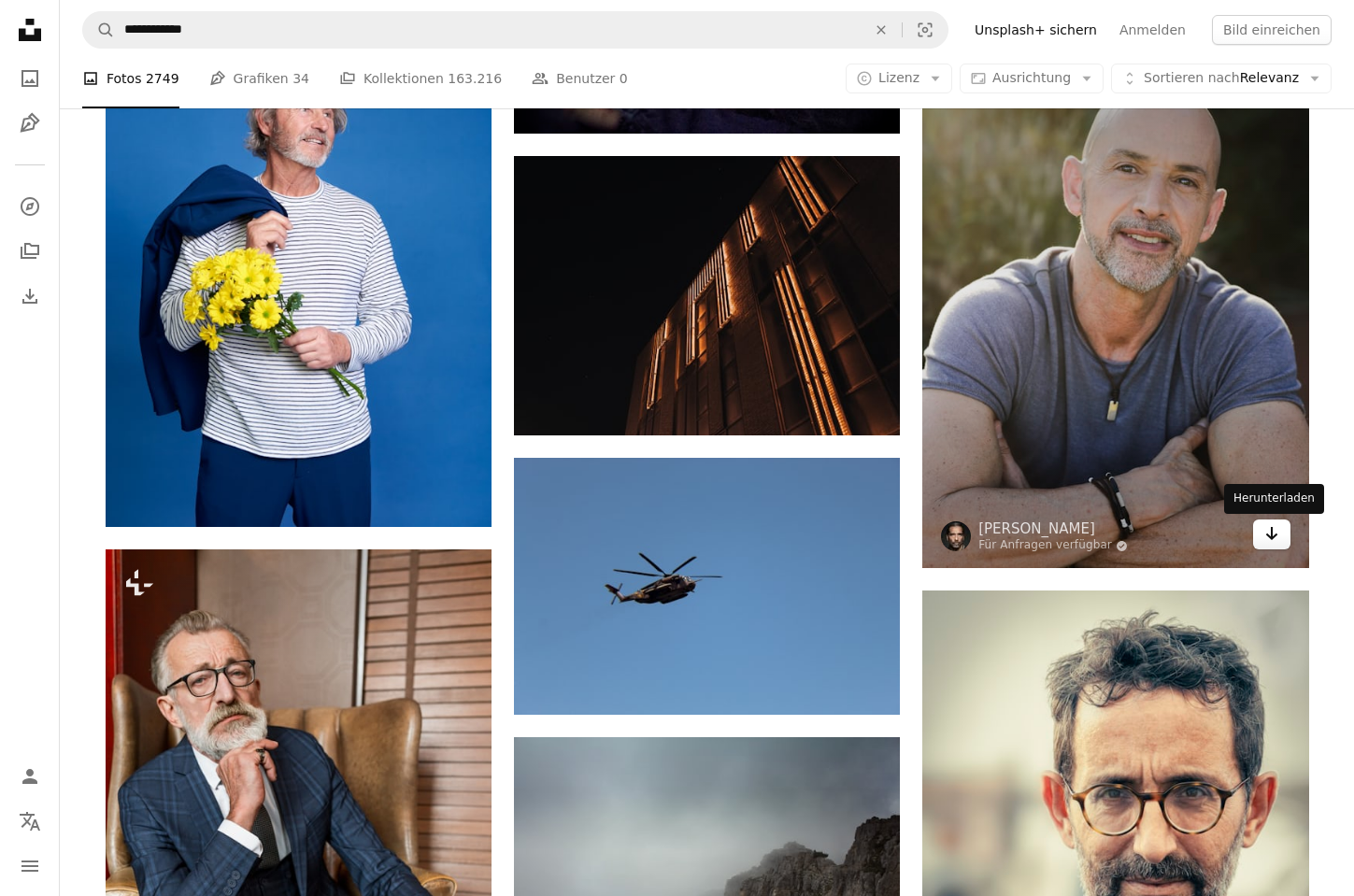
click at [1275, 540] on icon "Arrow pointing down" at bounding box center [1271, 533] width 15 height 23
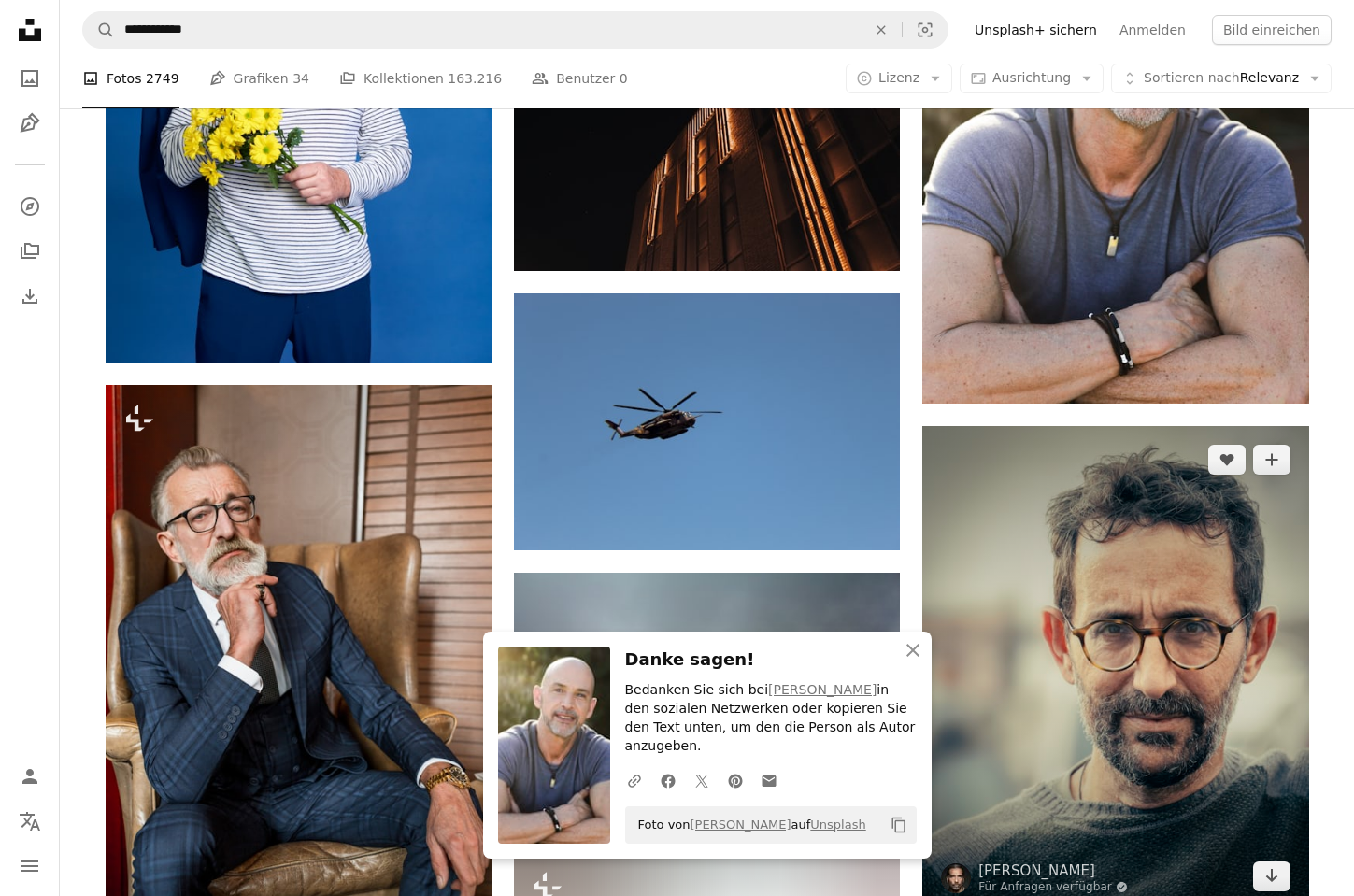
scroll to position [6660, 0]
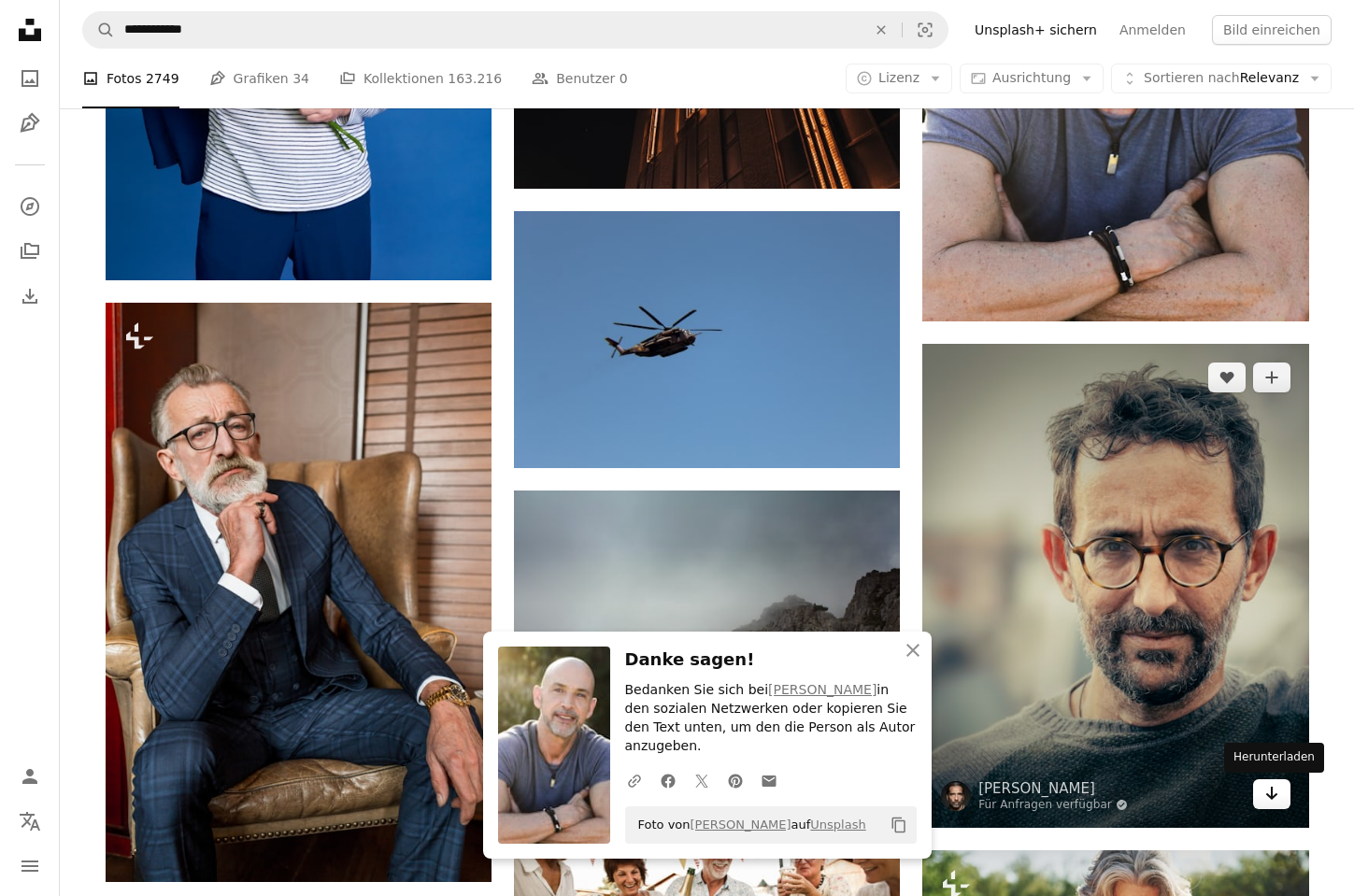
click at [1271, 793] on icon "Herunterladen" at bounding box center [1271, 793] width 12 height 13
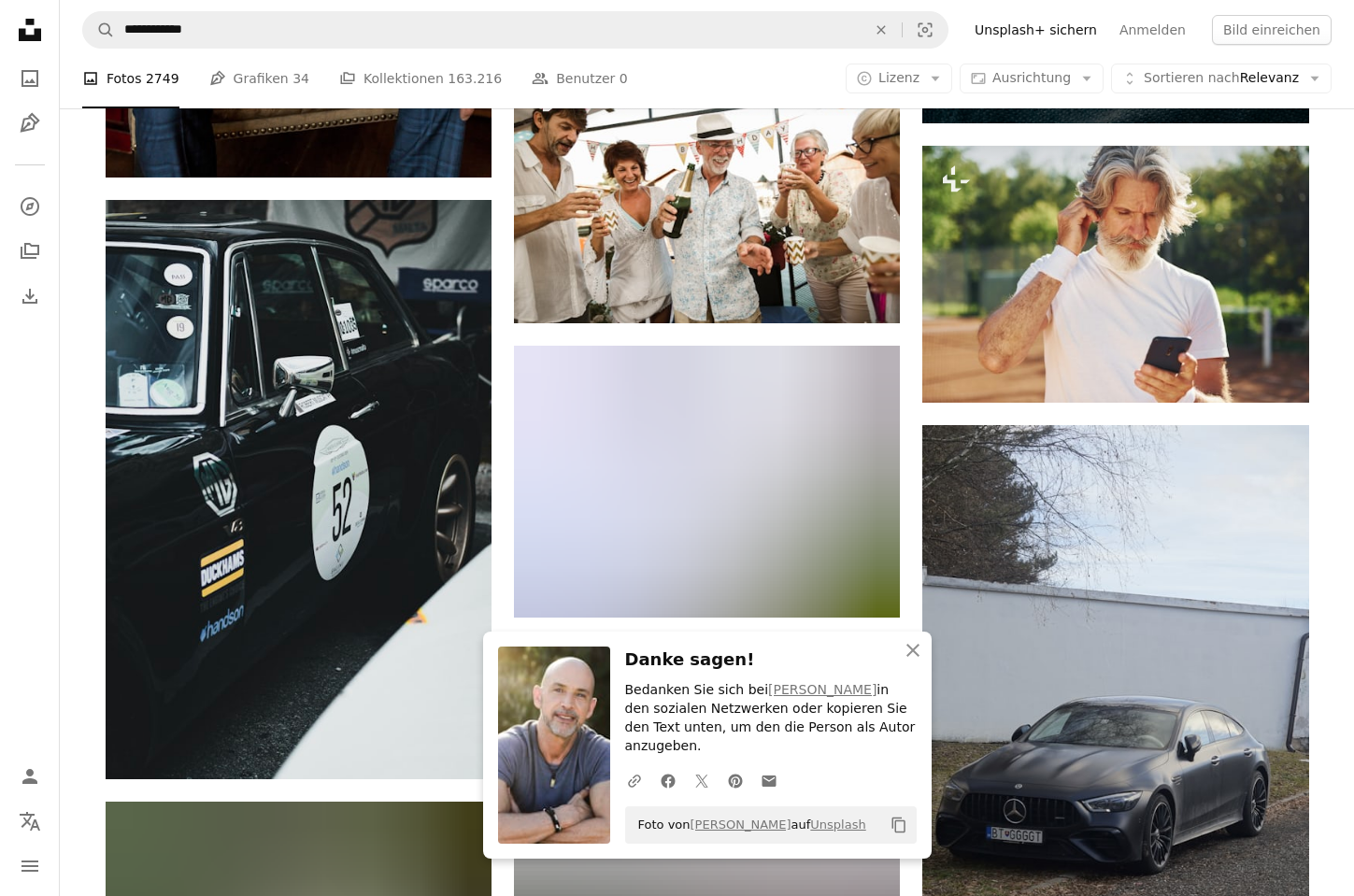
scroll to position [7451, 0]
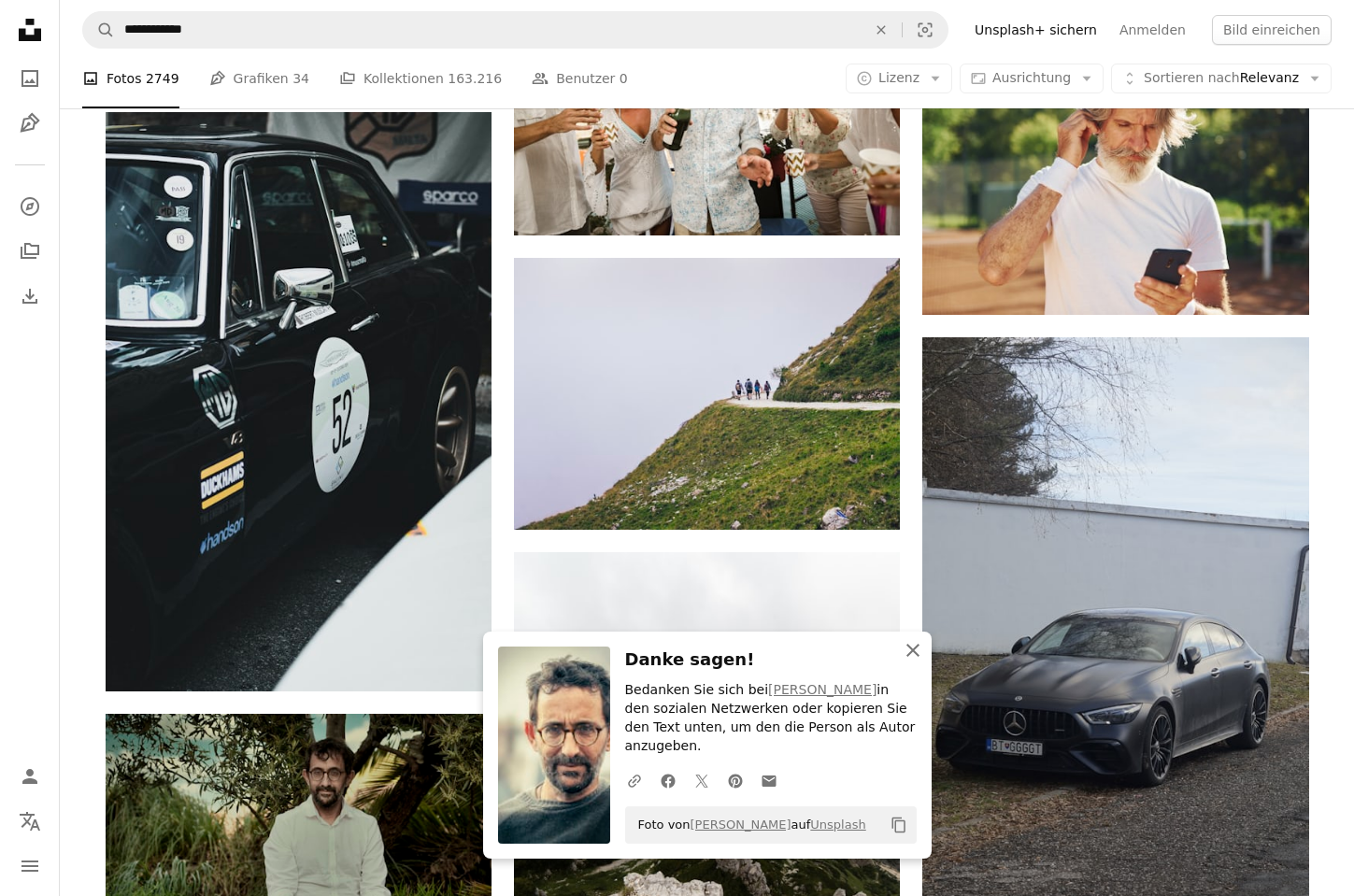
click at [917, 661] on icon "An X shape" at bounding box center [912, 650] width 23 height 23
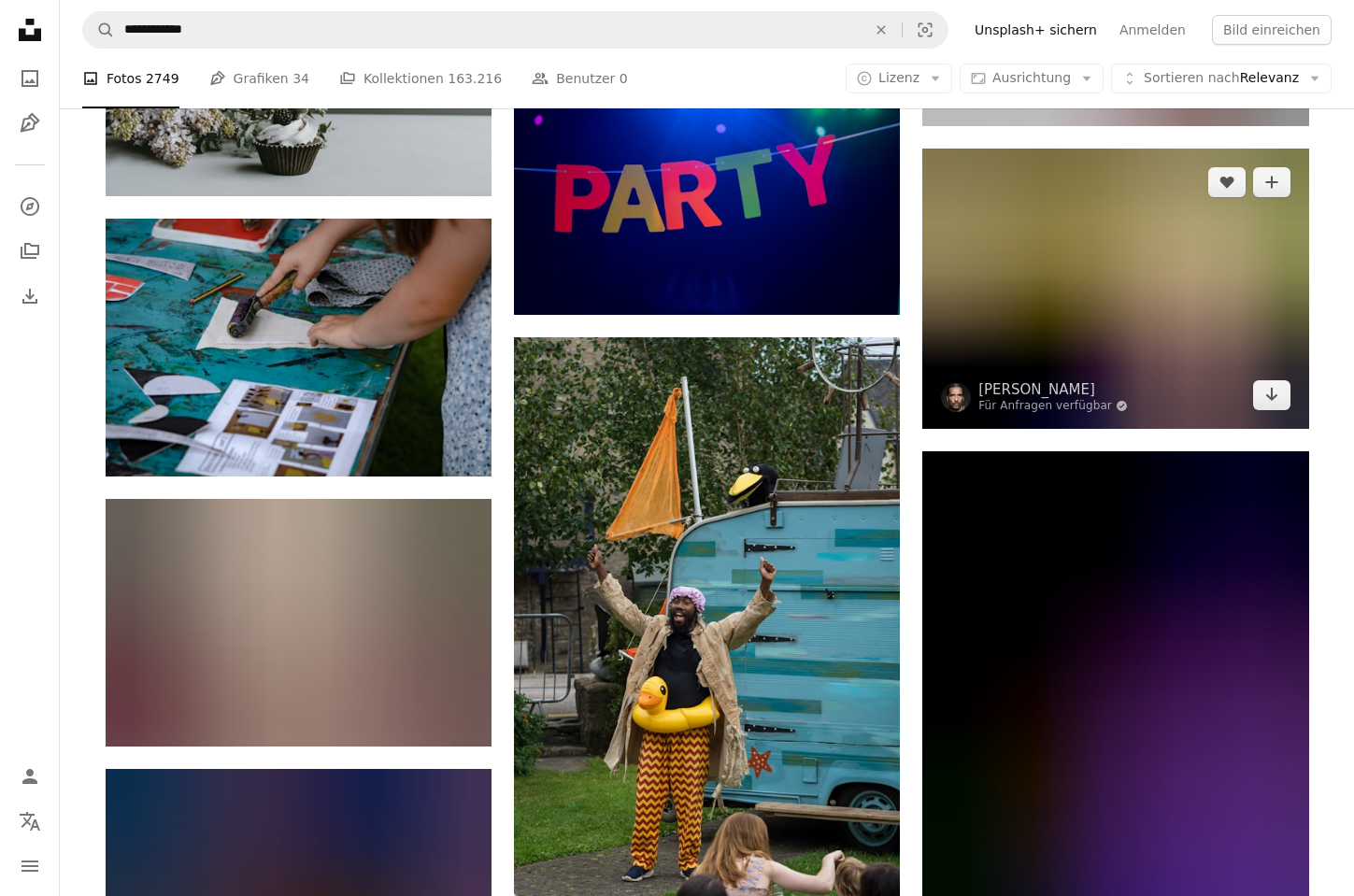
scroll to position [12992, 0]
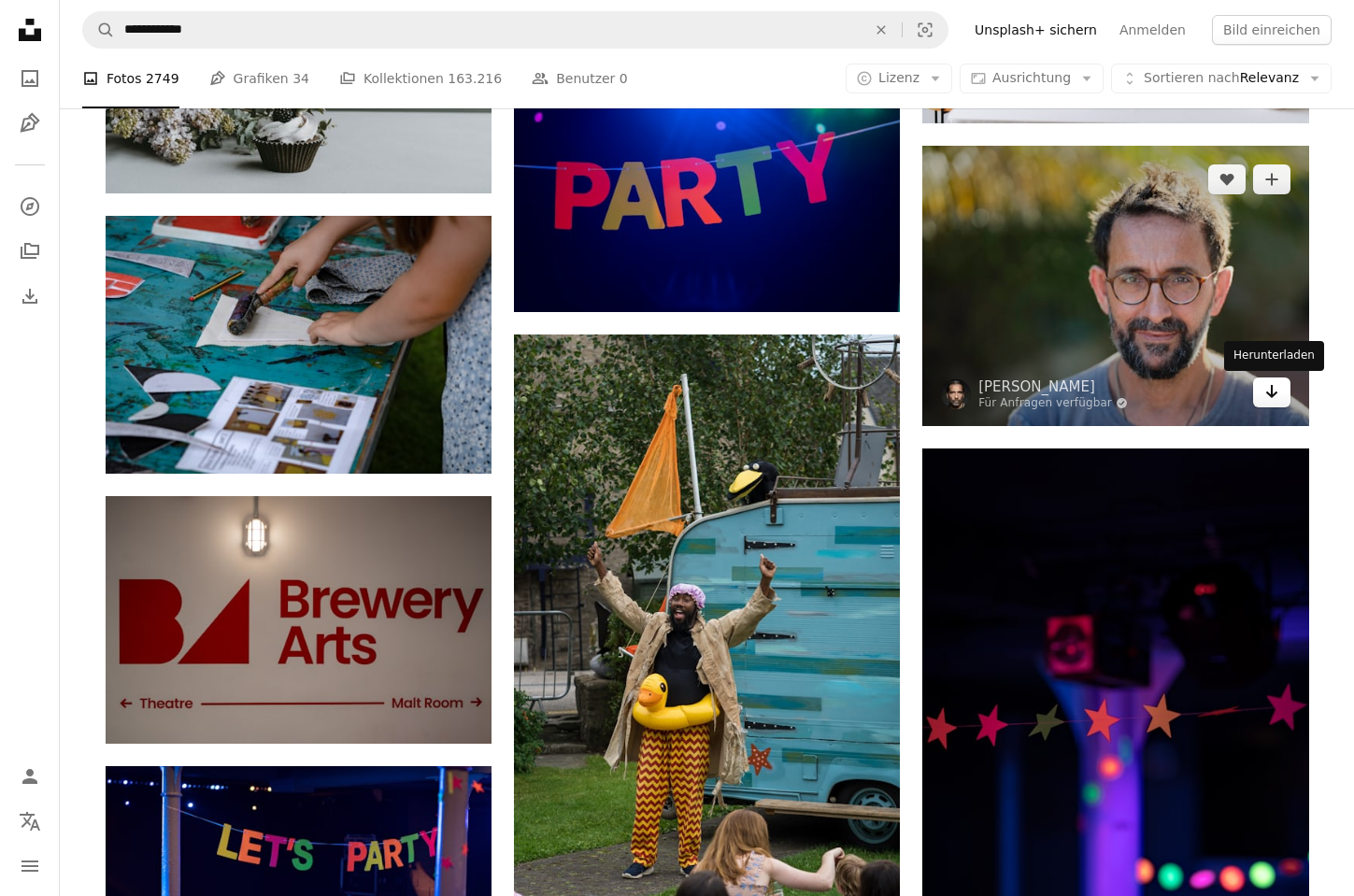
click at [1282, 401] on link "Arrow pointing down" at bounding box center [1272, 393] width 38 height 30
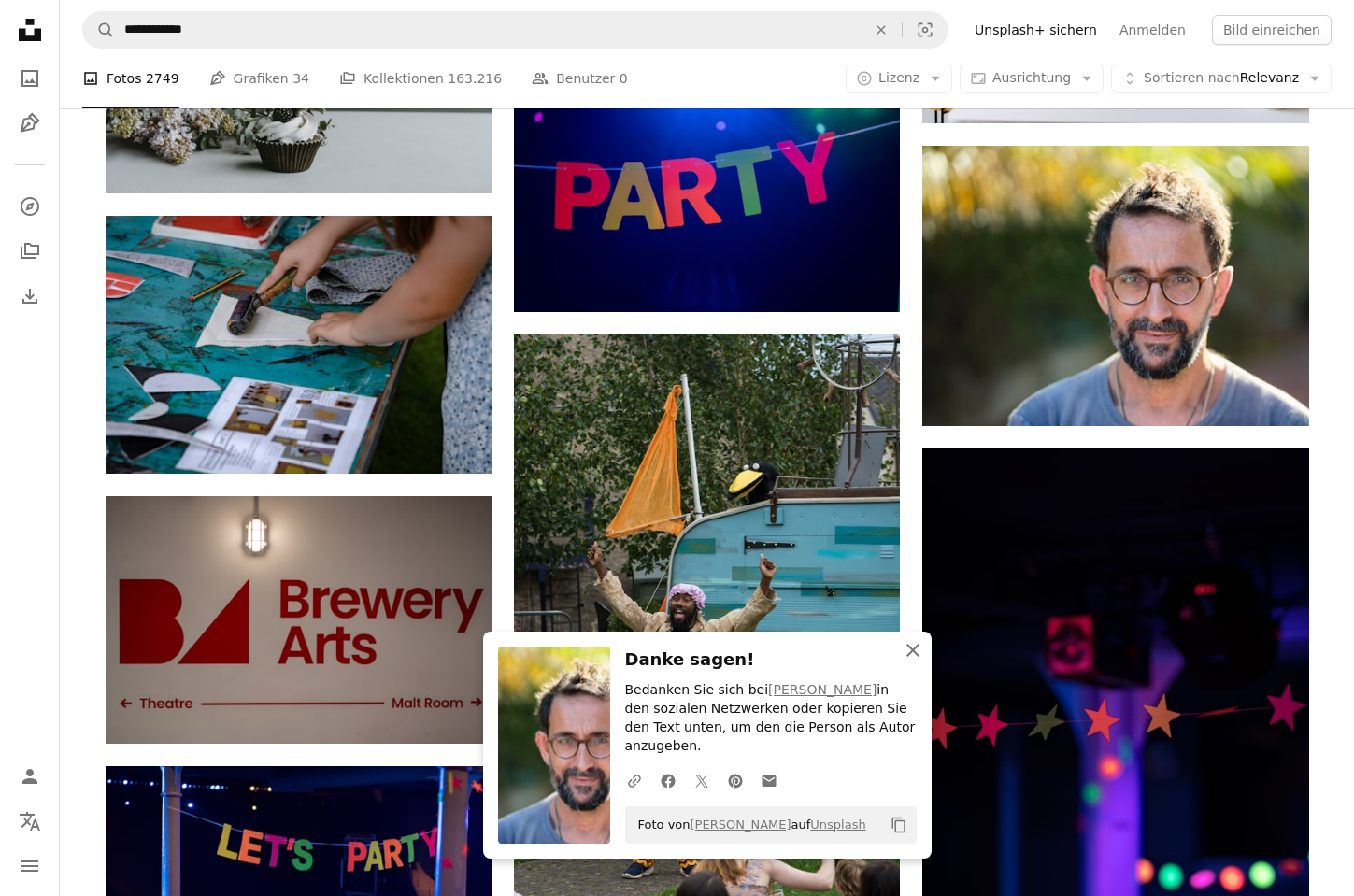
click at [909, 656] on icon "button" at bounding box center [912, 649] width 13 height 13
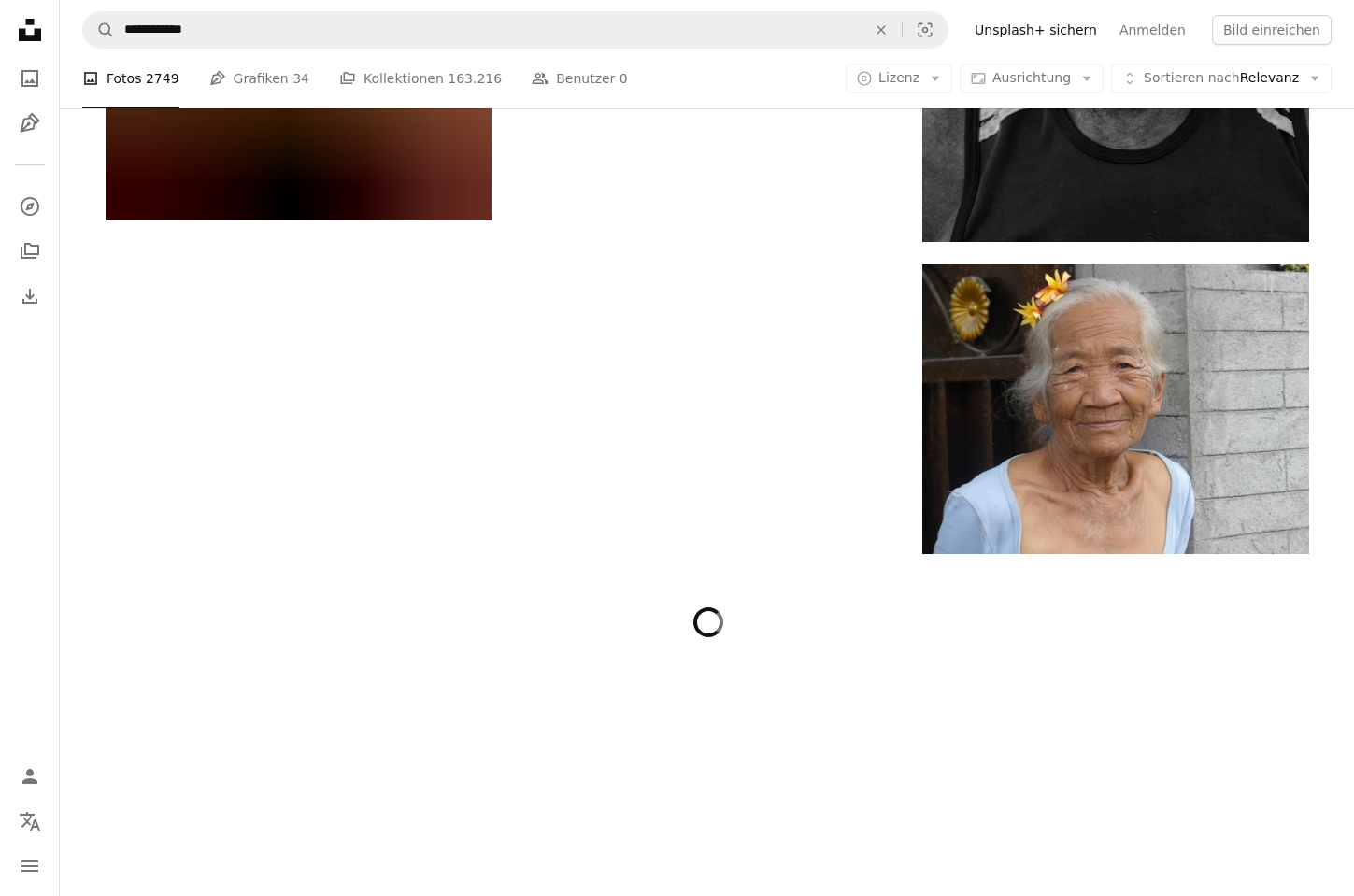
scroll to position [34935, 0]
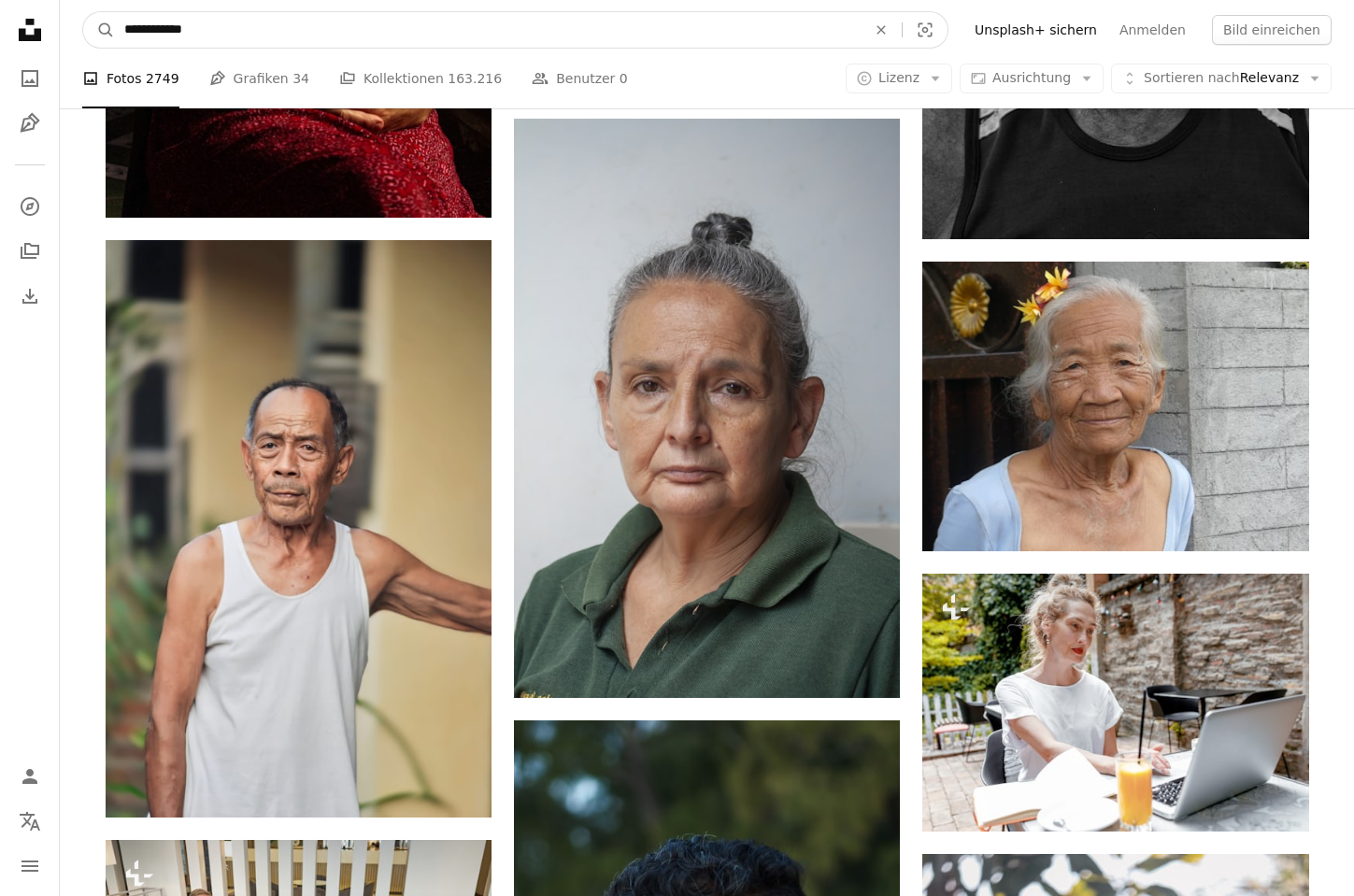
click at [230, 27] on input "**********" at bounding box center [488, 30] width 746 height 36
type input "**********"
click button "A magnifying glass" at bounding box center [99, 30] width 32 height 36
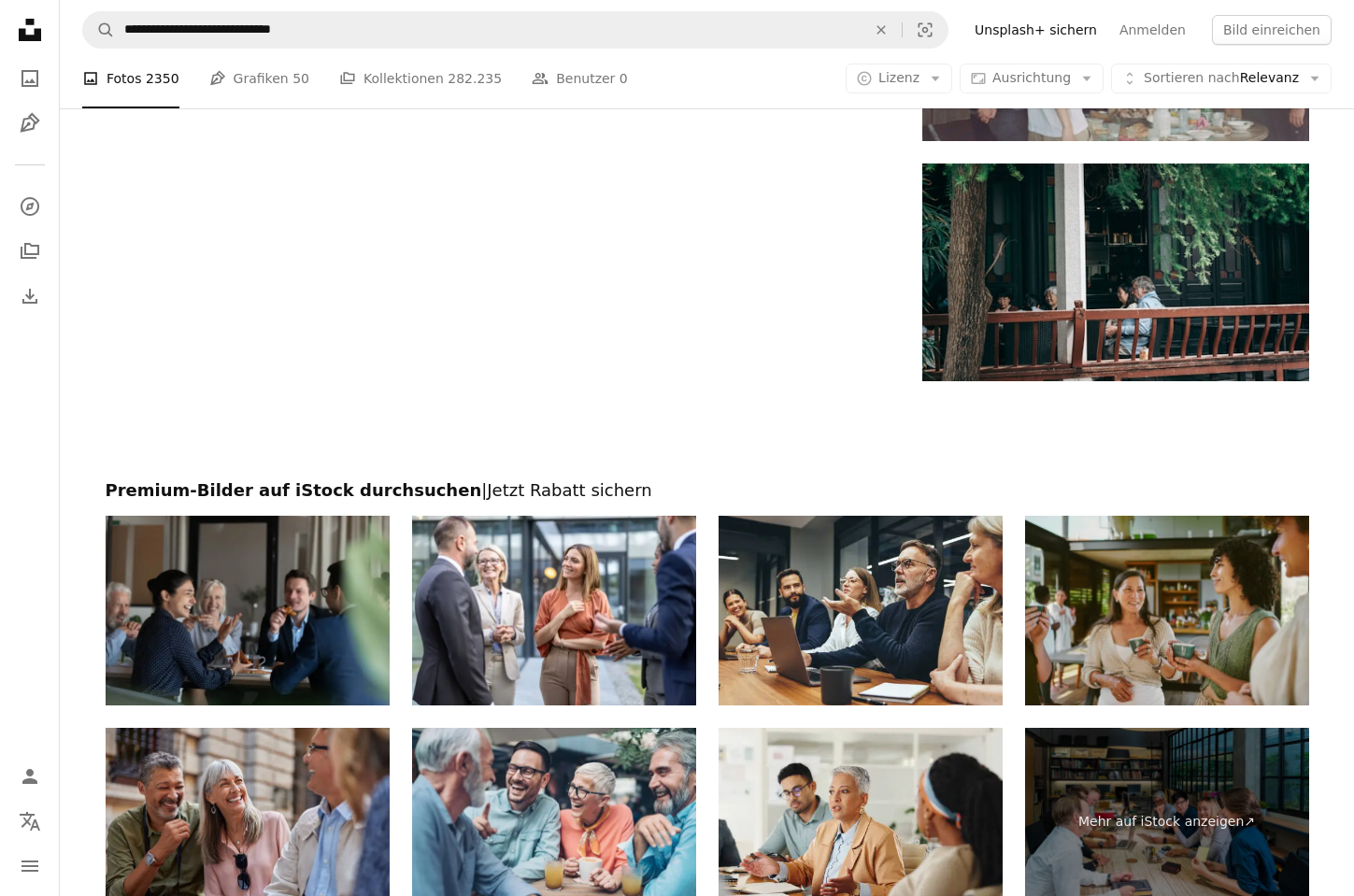
scroll to position [3113, 0]
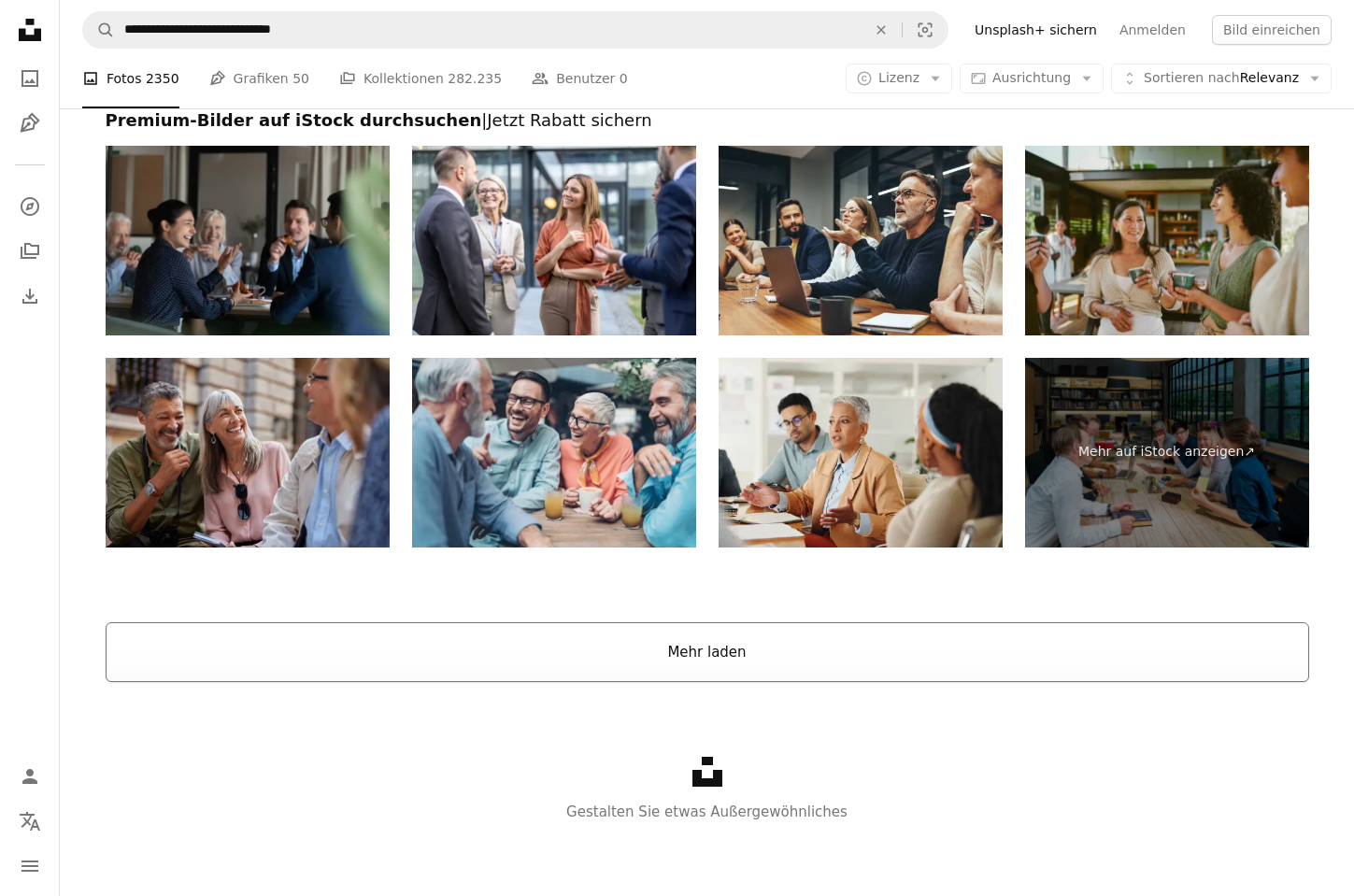
click at [725, 653] on button "Mehr laden" at bounding box center [707, 652] width 1204 height 60
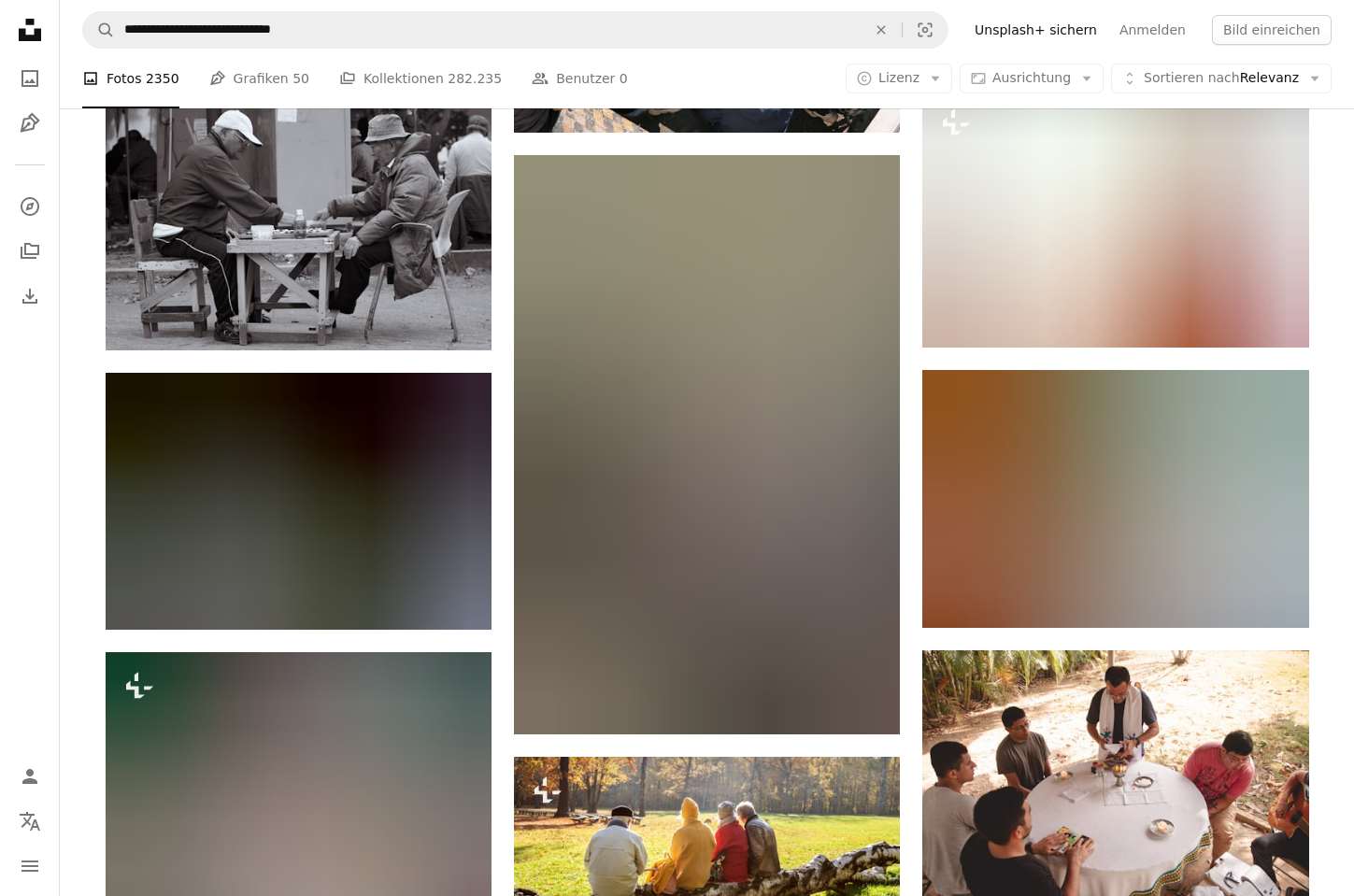
scroll to position [16711, 0]
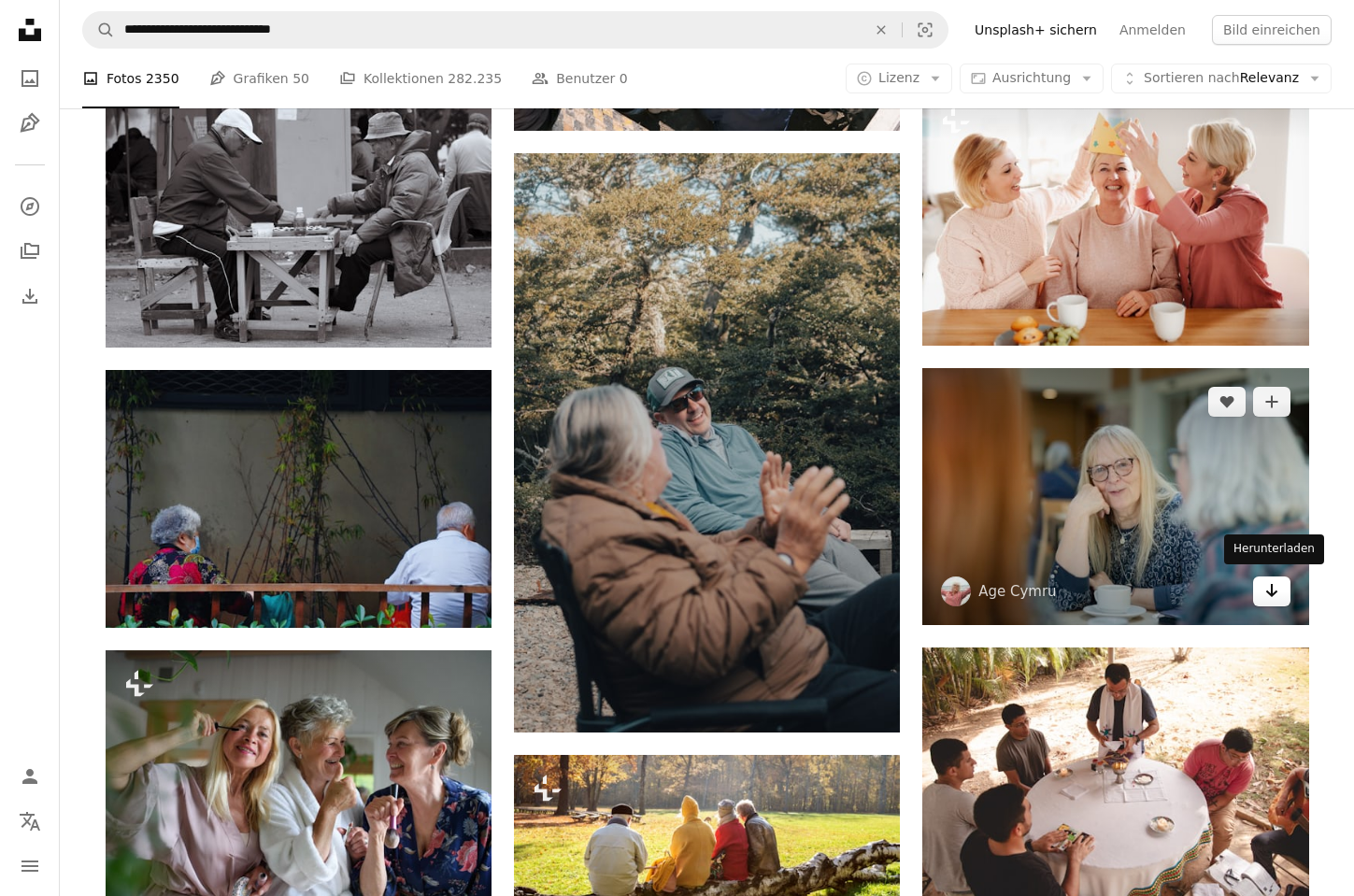
click at [1266, 587] on icon "Herunterladen" at bounding box center [1271, 590] width 12 height 13
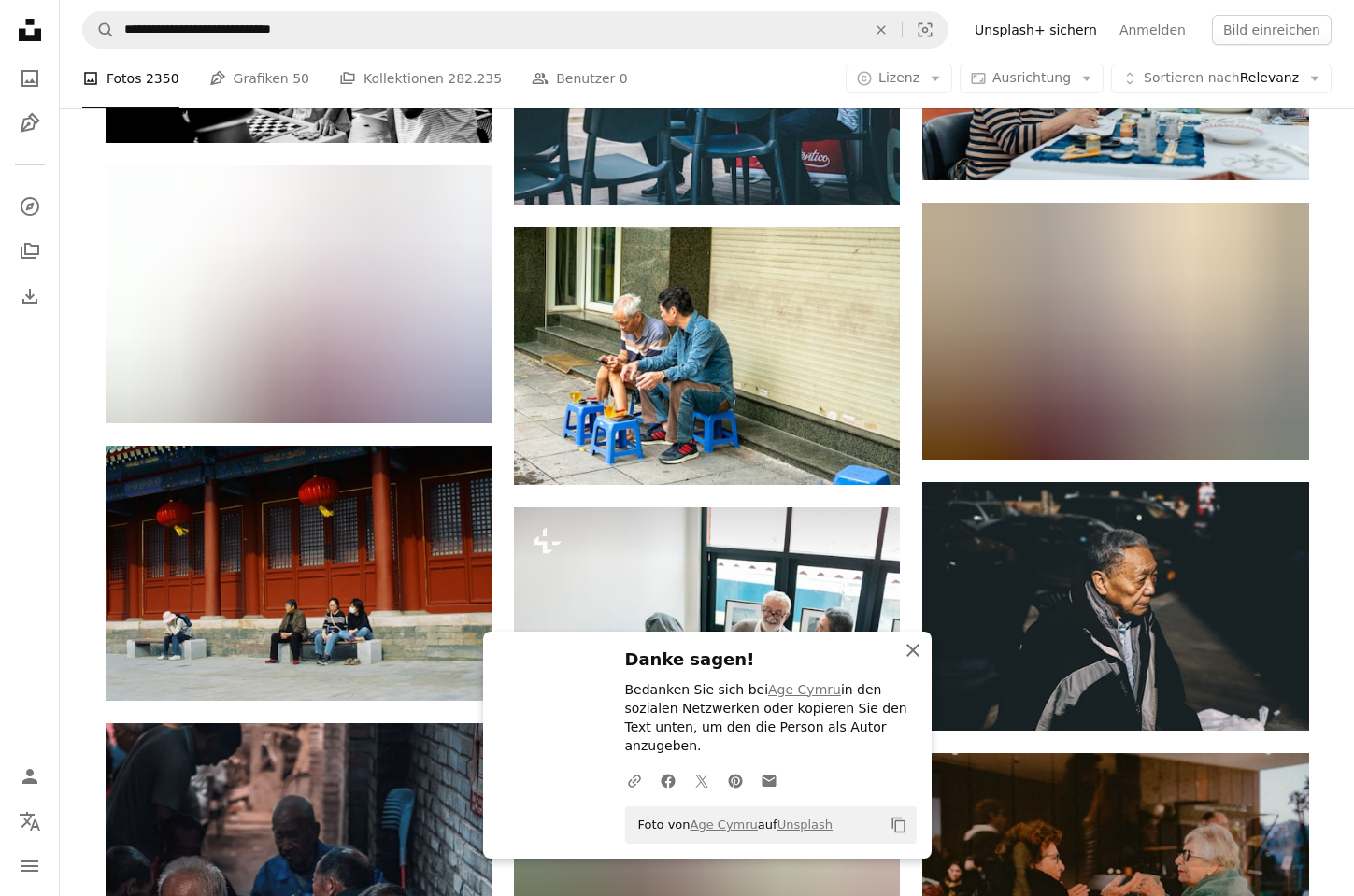
scroll to position [17743, 0]
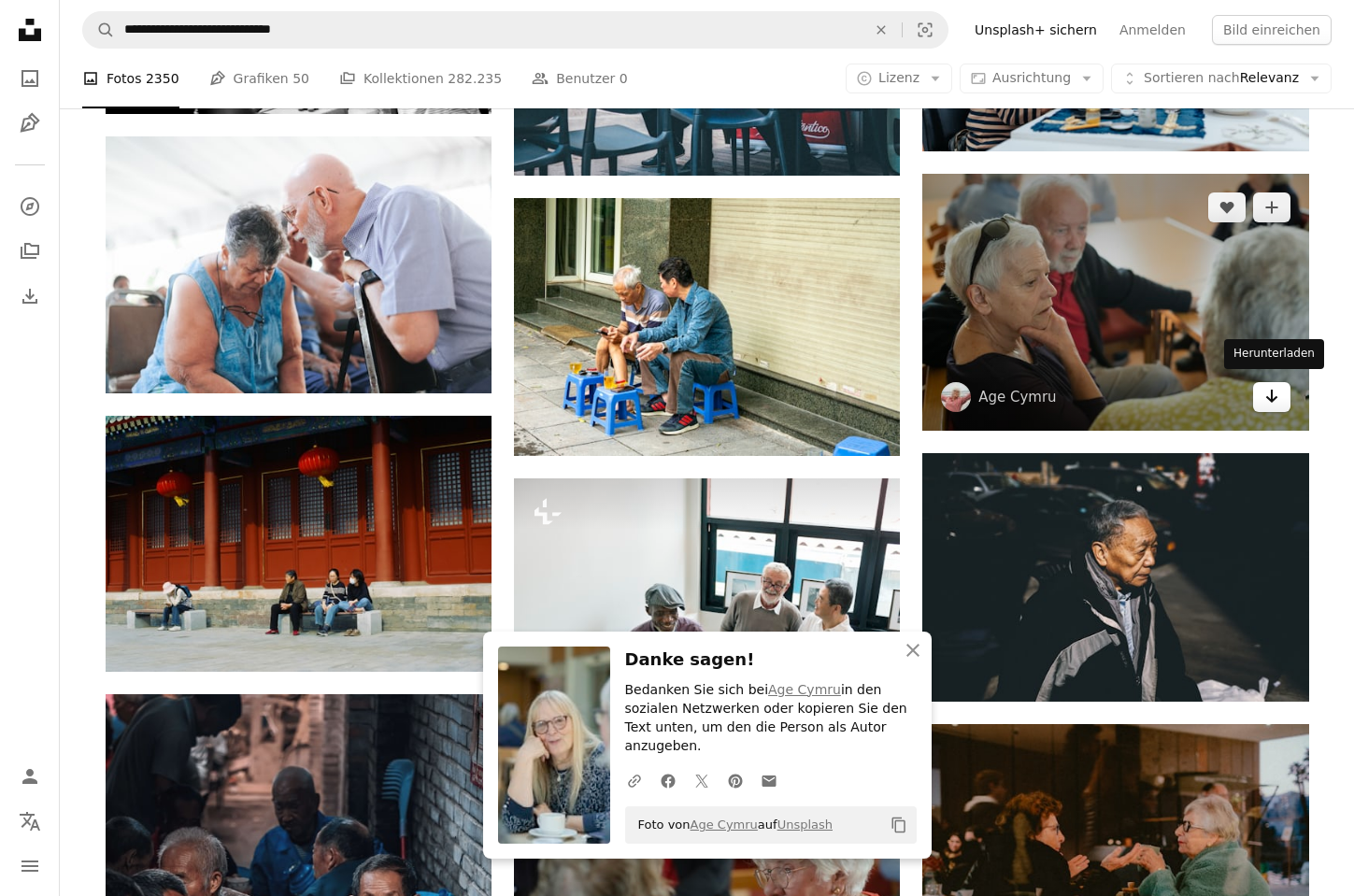
click at [1271, 390] on icon "Arrow pointing down" at bounding box center [1271, 396] width 15 height 23
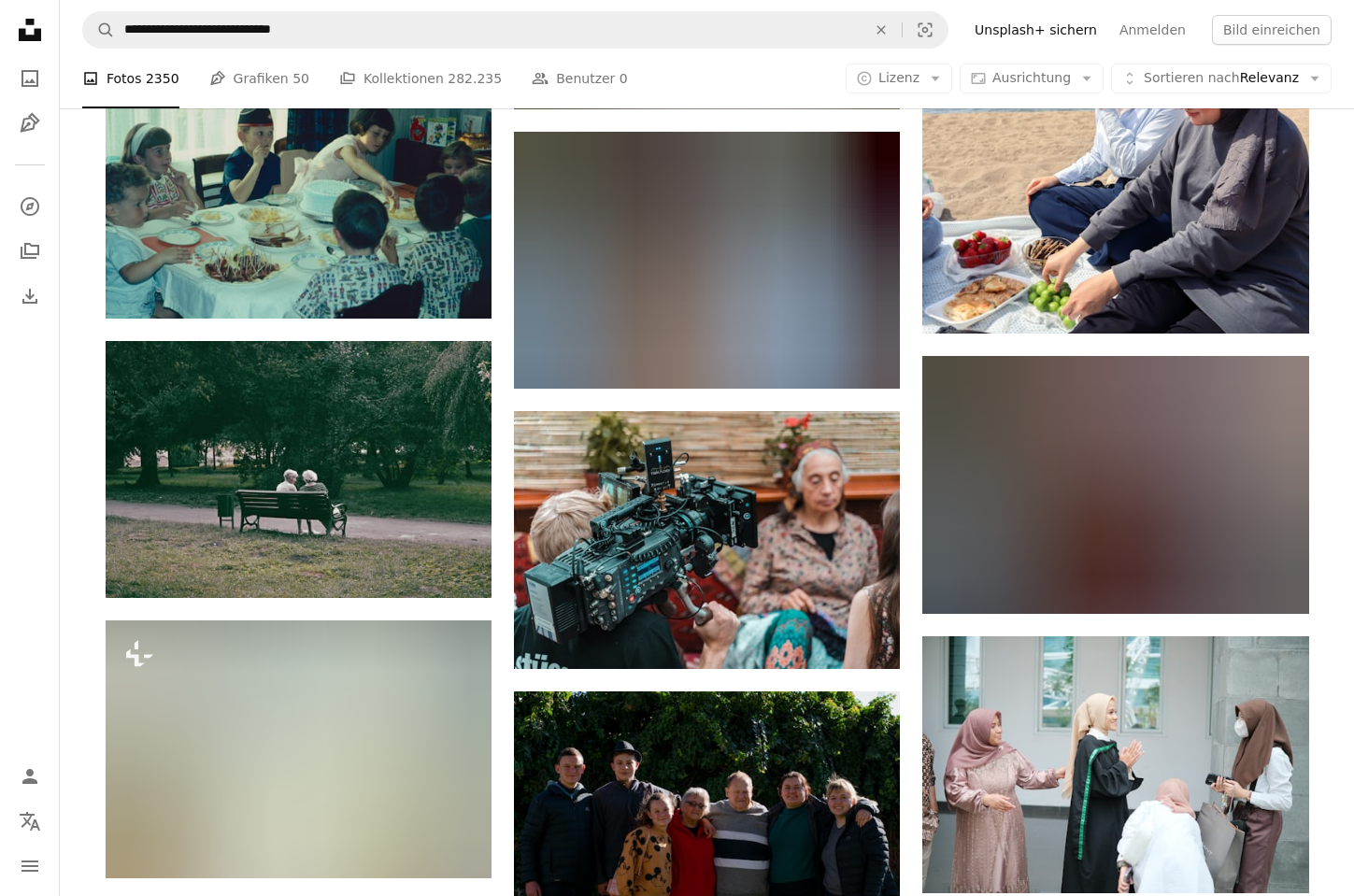
scroll to position [20071, 0]
